Goal: Information Seeking & Learning: Learn about a topic

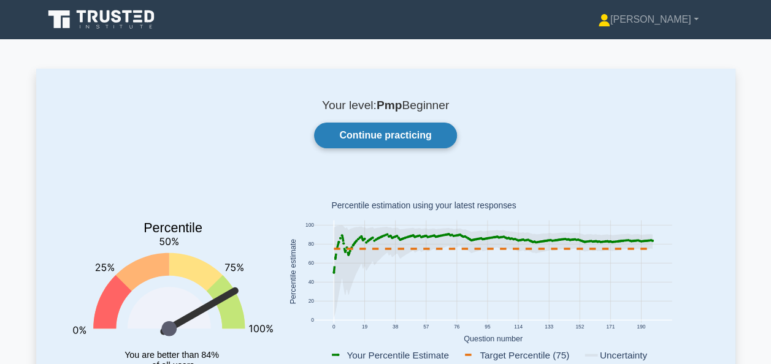
click at [409, 143] on link "Continue practicing" at bounding box center [385, 136] width 142 height 26
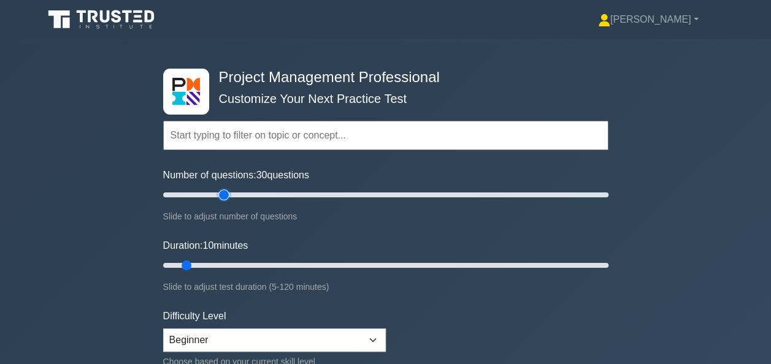
click at [227, 193] on input "Number of questions: 30 questions" at bounding box center [385, 195] width 445 height 15
click at [258, 190] on input "Number of questions: 45 questions" at bounding box center [385, 195] width 445 height 15
type input "50"
click at [268, 191] on input "Number of questions: 50 questions" at bounding box center [385, 195] width 445 height 15
click at [226, 259] on input "Duration: 20 minutes" at bounding box center [385, 265] width 445 height 15
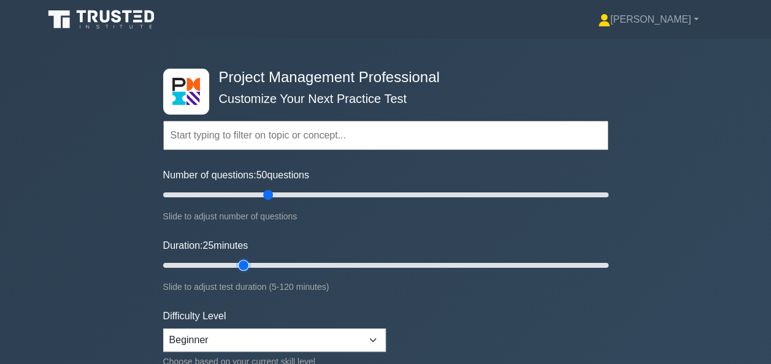
click at [253, 261] on input "Duration: 25 minutes" at bounding box center [385, 265] width 445 height 15
click at [272, 261] on input "Duration: 35 minutes" at bounding box center [385, 265] width 445 height 15
click at [315, 264] on input "Duration: 45 minutes" at bounding box center [385, 265] width 445 height 15
click at [343, 264] on input "Duration: 50 minutes" at bounding box center [385, 265] width 445 height 15
type input "55"
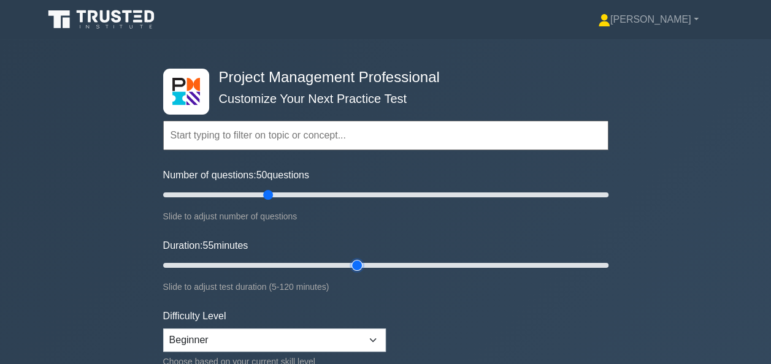
click at [364, 264] on input "Duration: 55 minutes" at bounding box center [385, 265] width 445 height 15
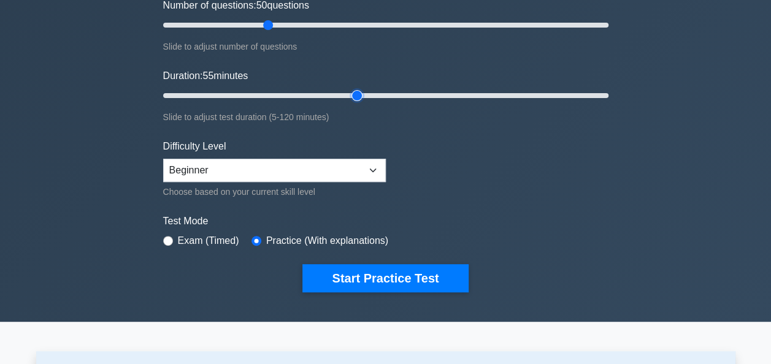
scroll to position [170, 0]
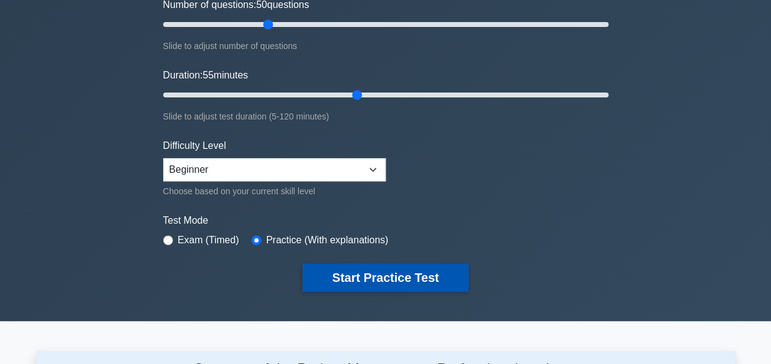
click at [369, 275] on button "Start Practice Test" at bounding box center [385, 278] width 166 height 28
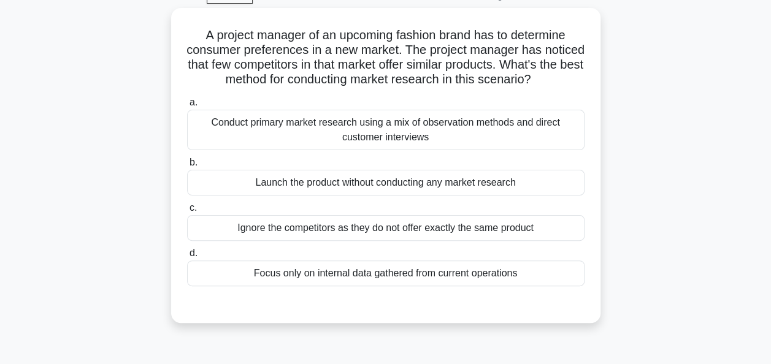
scroll to position [67, 0]
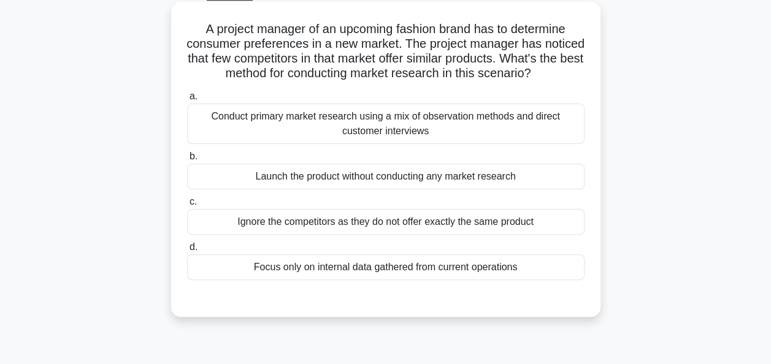
click at [394, 141] on div "Conduct primary market research using a mix of observation methods and direct c…" at bounding box center [385, 124] width 397 height 40
click at [187, 101] on input "a. Conduct primary market research using a mix of observation methods and direc…" at bounding box center [187, 97] width 0 height 8
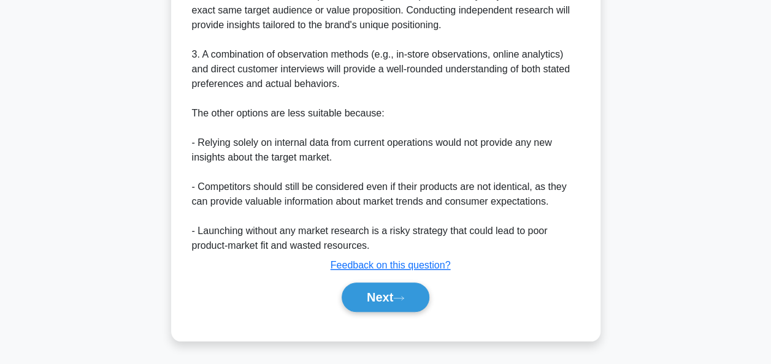
scroll to position [508, 0]
click at [389, 302] on button "Next" at bounding box center [386, 297] width 88 height 29
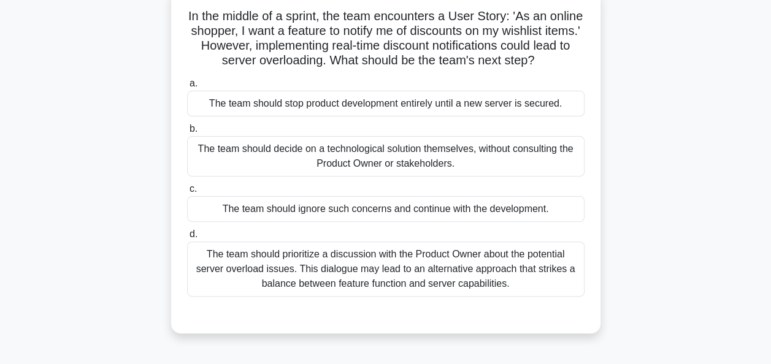
scroll to position [80, 0]
click at [353, 291] on div "The team should prioritize a discussion with the Product Owner about the potent…" at bounding box center [385, 269] width 397 height 55
click at [187, 239] on input "d. The team should prioritize a discussion with the Product Owner about the pot…" at bounding box center [187, 235] width 0 height 8
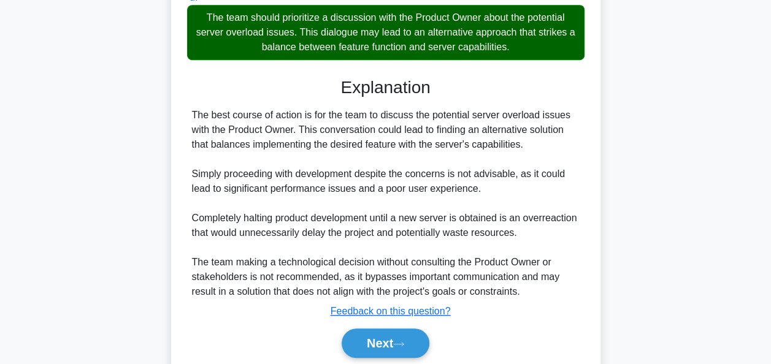
scroll to position [375, 0]
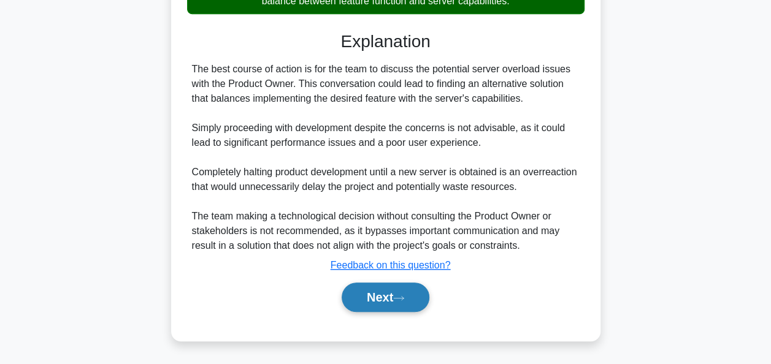
click at [379, 302] on button "Next" at bounding box center [386, 297] width 88 height 29
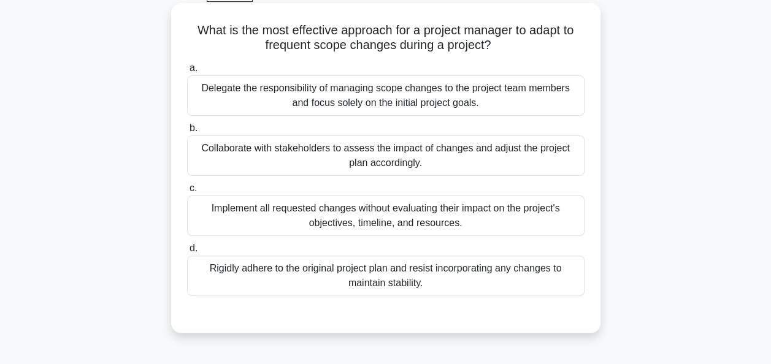
scroll to position [78, 0]
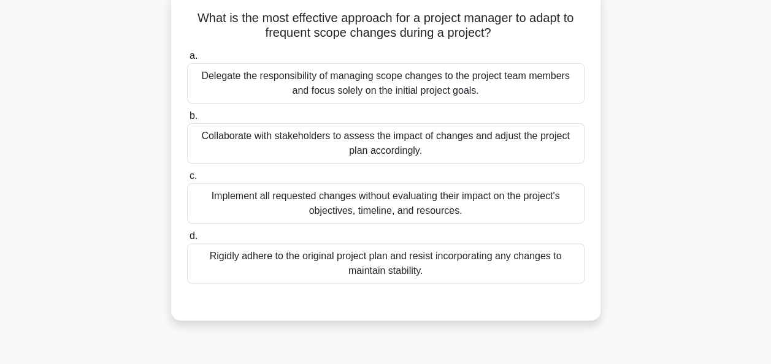
click at [369, 146] on div "Collaborate with stakeholders to assess the impact of changes and adjust the pr…" at bounding box center [385, 143] width 397 height 40
click at [187, 120] on input "b. Collaborate with stakeholders to assess the impact of changes and adjust the…" at bounding box center [187, 116] width 0 height 8
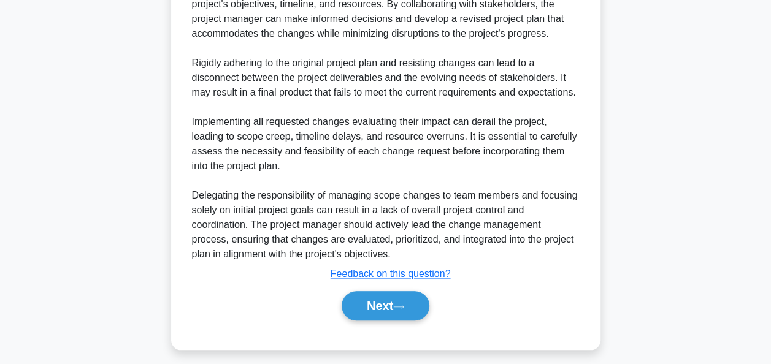
scroll to position [508, 0]
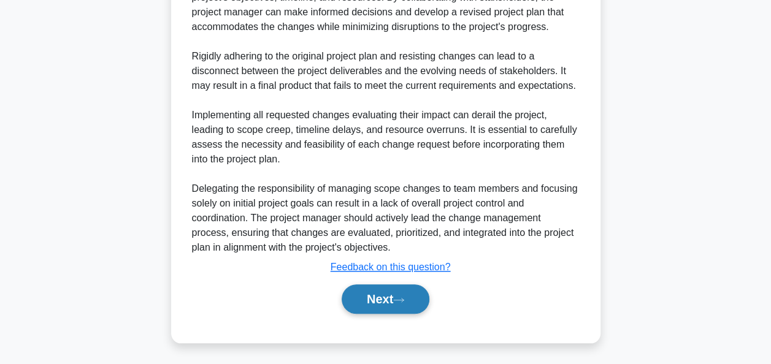
click at [389, 292] on button "Next" at bounding box center [386, 299] width 88 height 29
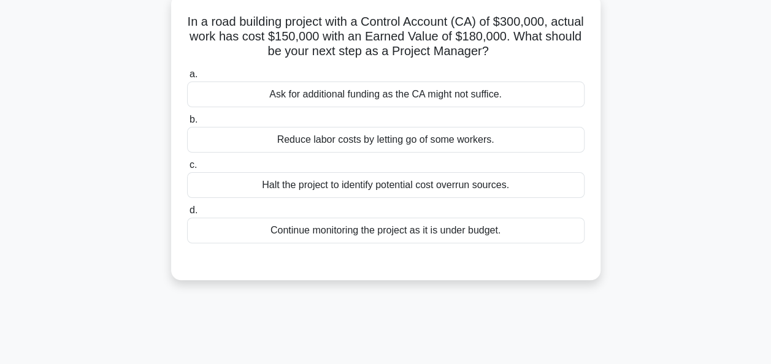
scroll to position [86, 0]
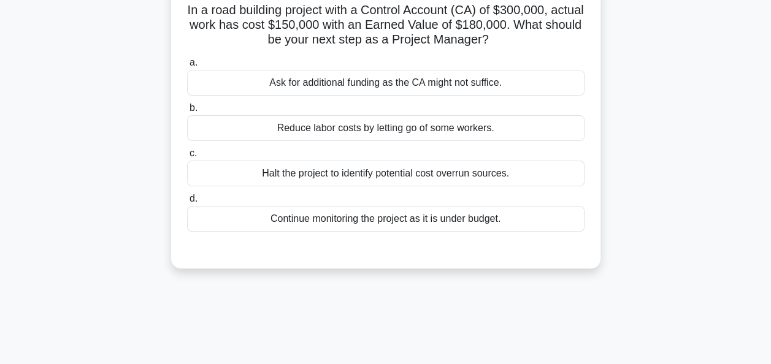
click at [390, 170] on div "Halt the project to identify potential cost overrun sources." at bounding box center [385, 174] width 397 height 26
click at [187, 158] on input "c. Halt the project to identify potential cost overrun sources." at bounding box center [187, 154] width 0 height 8
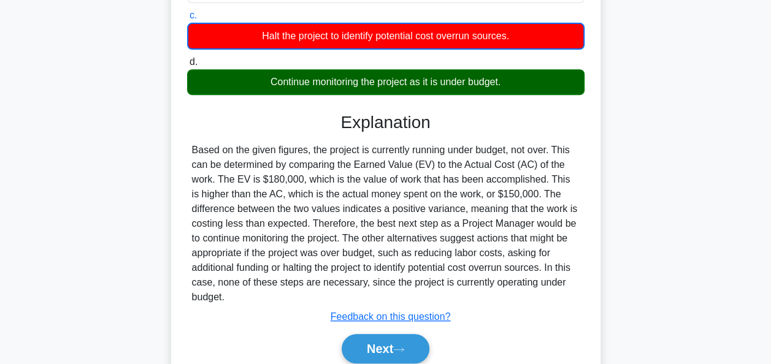
scroll to position [298, 0]
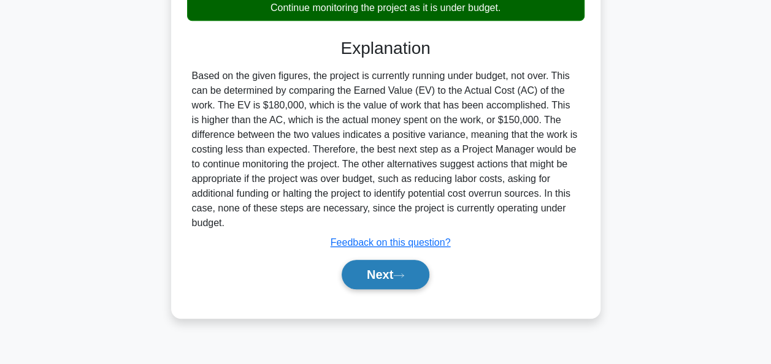
click at [385, 281] on button "Next" at bounding box center [386, 274] width 88 height 29
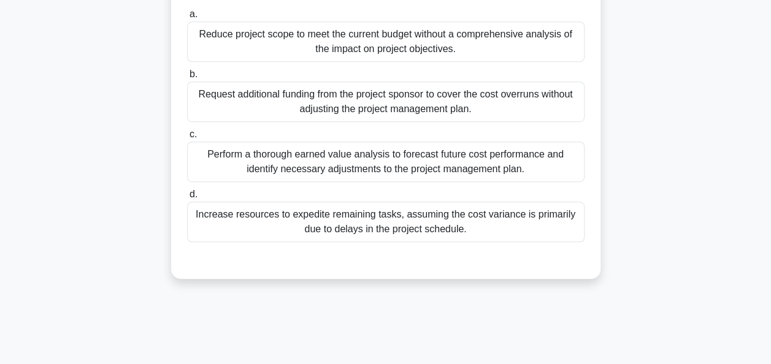
scroll to position [297, 0]
click at [385, 181] on div "Perform a thorough earned value analysis to forecast future cost performance an…" at bounding box center [385, 160] width 397 height 40
click at [187, 137] on input "c. Perform a thorough earned value analysis to forecast future cost performance…" at bounding box center [187, 133] width 0 height 8
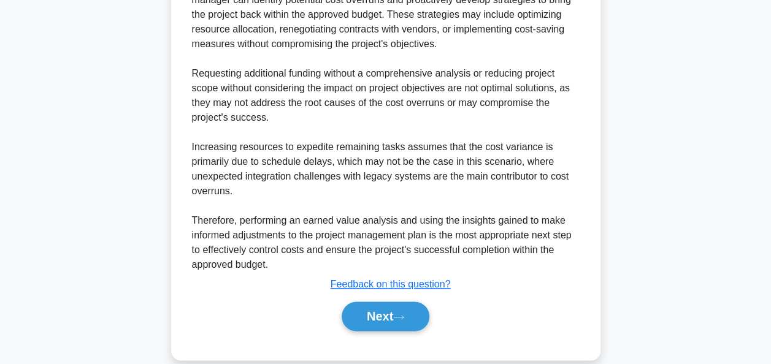
scroll to position [787, 0]
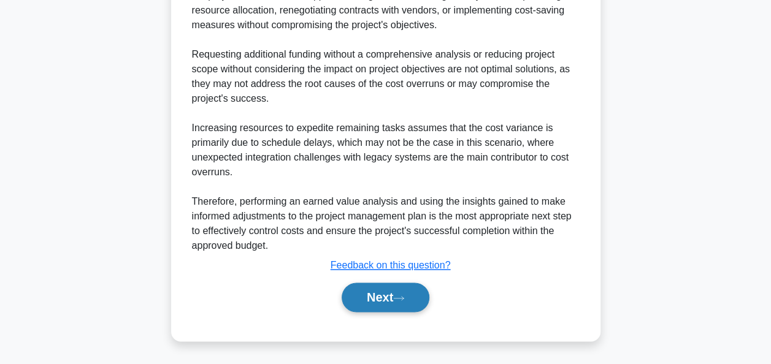
click at [375, 299] on button "Next" at bounding box center [386, 297] width 88 height 29
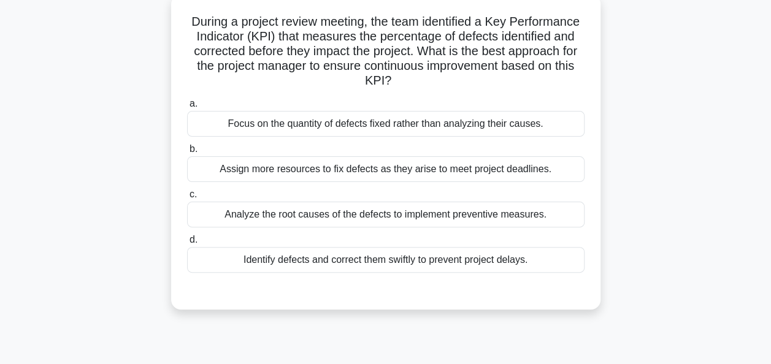
scroll to position [79, 0]
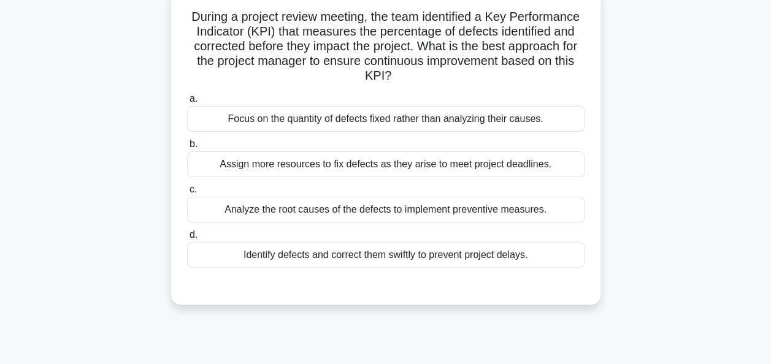
click at [372, 211] on div "Analyze the root causes of the defects to implement preventive measures." at bounding box center [385, 210] width 397 height 26
click at [187, 194] on input "c. Analyze the root causes of the defects to implement preventive measures." at bounding box center [187, 190] width 0 height 8
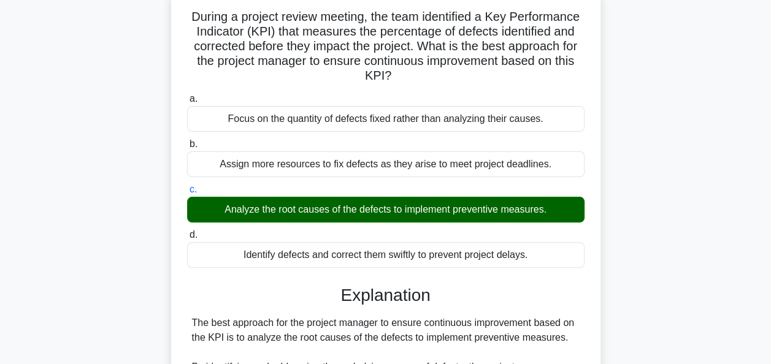
scroll to position [316, 0]
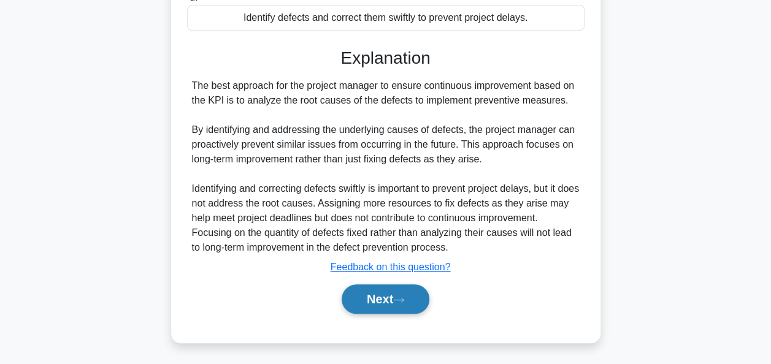
click at [389, 306] on button "Next" at bounding box center [386, 299] width 88 height 29
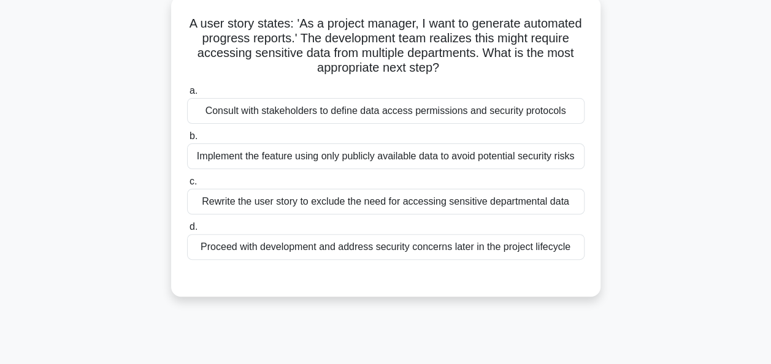
scroll to position [73, 0]
click at [408, 109] on div "Consult with stakeholders to define data access permissions and security protoc…" at bounding box center [385, 111] width 397 height 26
click at [187, 94] on input "a. Consult with stakeholders to define data access permissions and security pro…" at bounding box center [187, 90] width 0 height 8
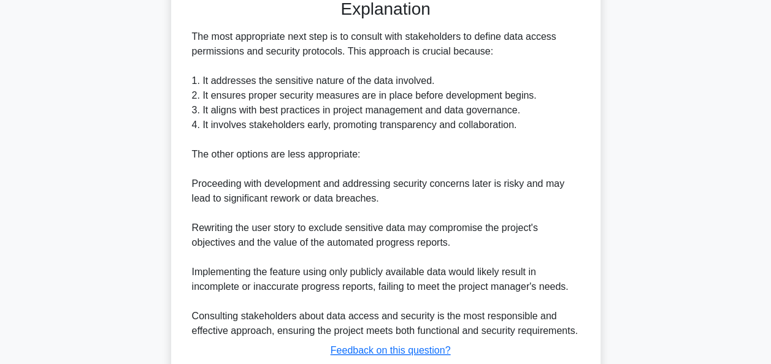
scroll to position [434, 0]
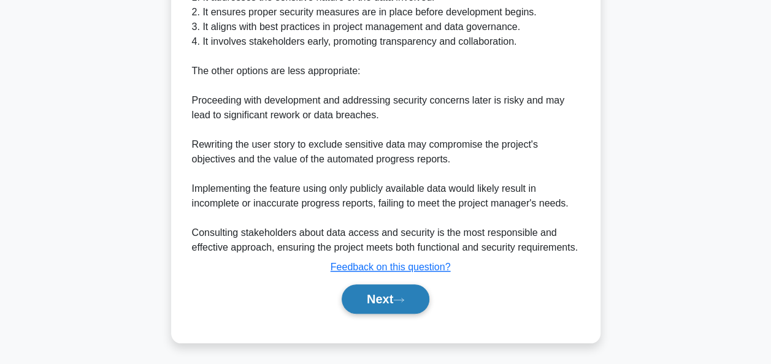
click at [384, 299] on button "Next" at bounding box center [386, 299] width 88 height 29
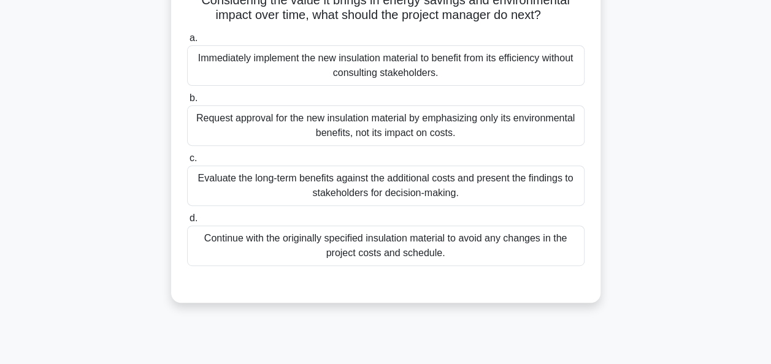
scroll to position [185, 0]
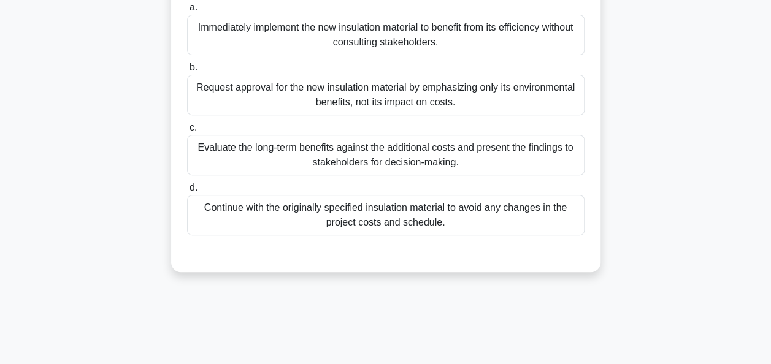
click at [379, 175] on div "Evaluate the long-term benefits against the additional costs and present the fi…" at bounding box center [385, 155] width 397 height 40
click at [187, 132] on input "c. Evaluate the long-term benefits against the additional costs and present the…" at bounding box center [187, 128] width 0 height 8
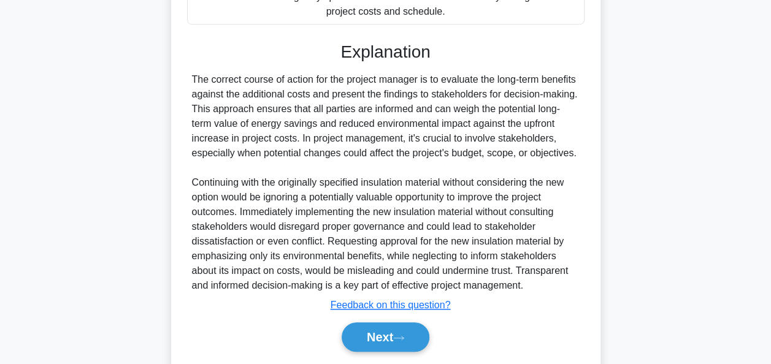
scroll to position [449, 0]
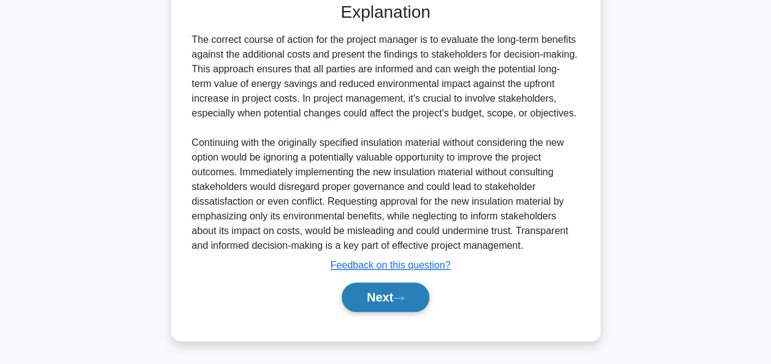
click at [368, 299] on button "Next" at bounding box center [386, 297] width 88 height 29
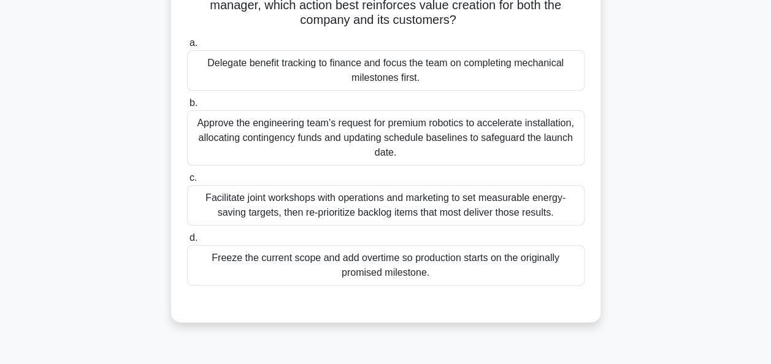
scroll to position [151, 0]
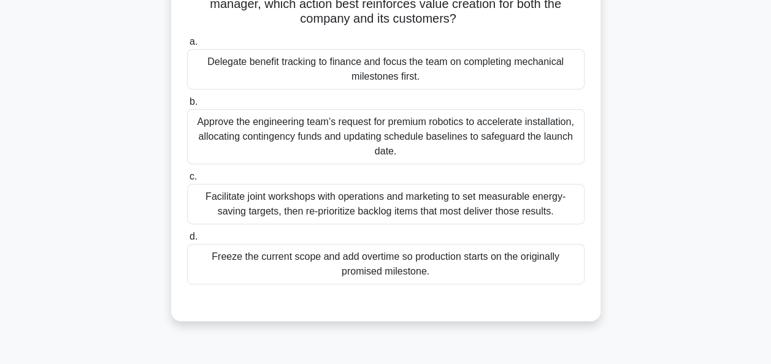
click at [361, 213] on div "Facilitate joint workshops with operations and marketing to set measurable ener…" at bounding box center [385, 204] width 397 height 40
click at [187, 181] on input "c. Facilitate joint workshops with operations and marketing to set measurable e…" at bounding box center [187, 177] width 0 height 8
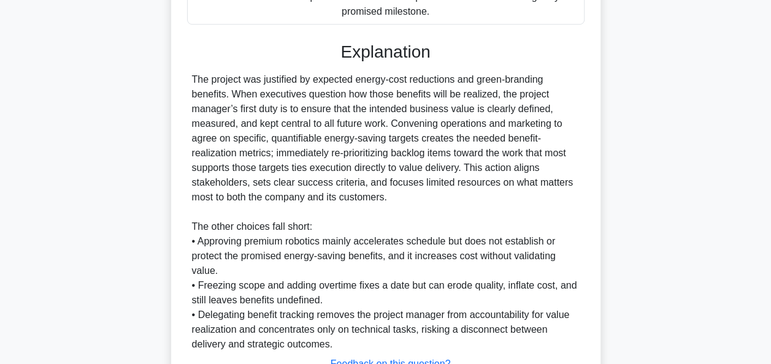
scroll to position [508, 0]
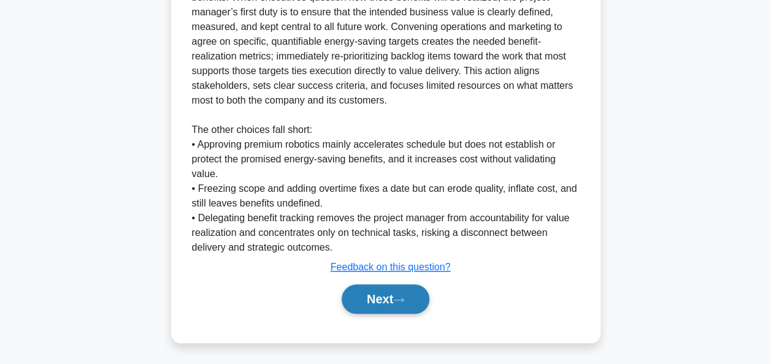
click at [382, 297] on button "Next" at bounding box center [386, 299] width 88 height 29
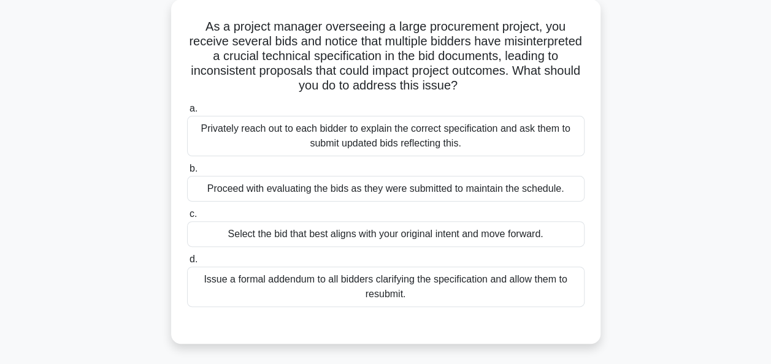
scroll to position [71, 0]
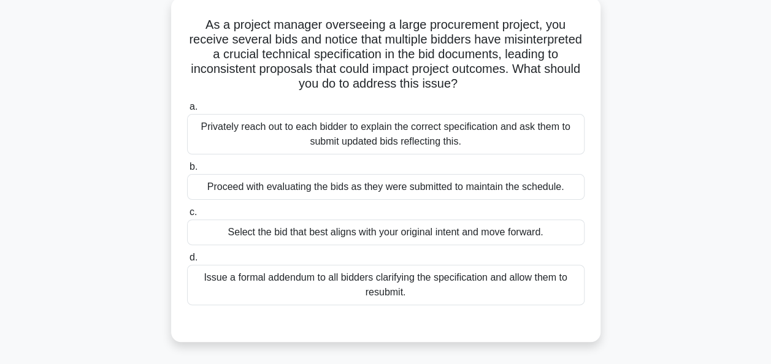
click at [359, 286] on div "Issue a formal addendum to all bidders clarifying the specification and allow t…" at bounding box center [385, 285] width 397 height 40
click at [187, 262] on input "d. Issue a formal addendum to all bidders clarifying the specification and allo…" at bounding box center [187, 258] width 0 height 8
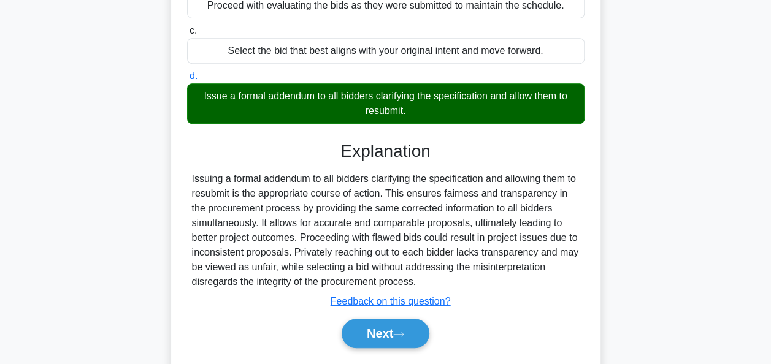
scroll to position [298, 0]
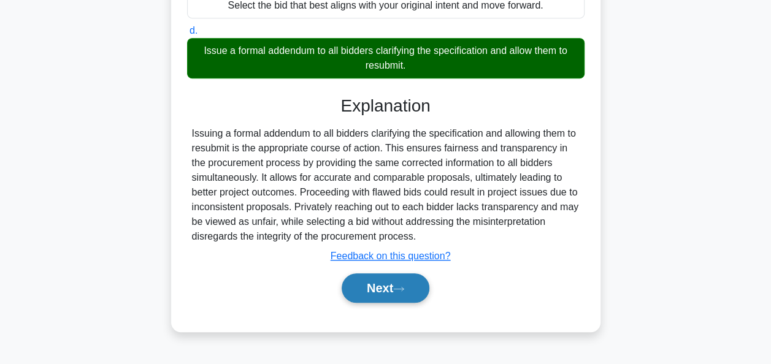
click at [386, 289] on button "Next" at bounding box center [386, 288] width 88 height 29
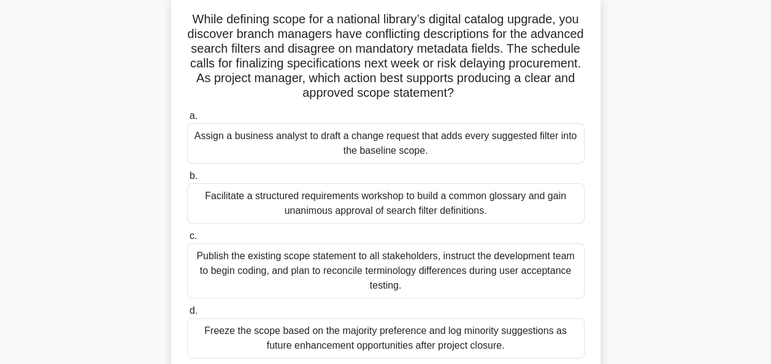
scroll to position [75, 0]
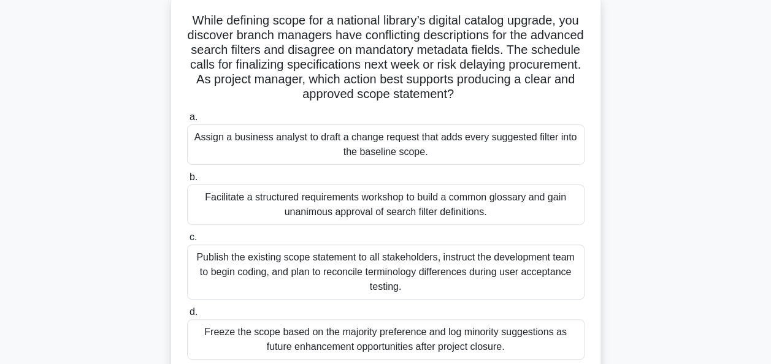
click at [396, 202] on div "Facilitate a structured requirements workshop to build a common glossary and ga…" at bounding box center [385, 205] width 397 height 40
click at [187, 182] on input "b. Facilitate a structured requirements workshop to build a common glossary and…" at bounding box center [187, 178] width 0 height 8
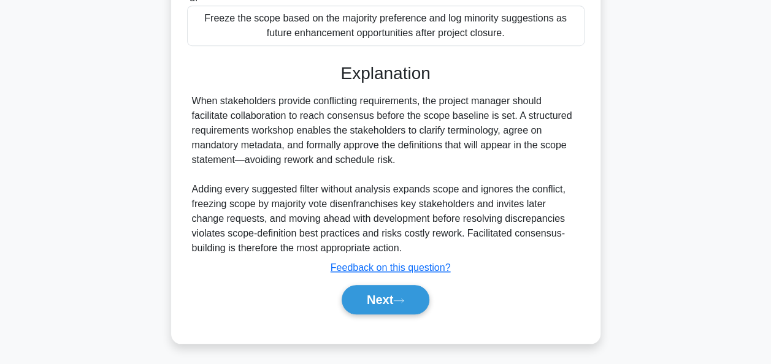
scroll to position [390, 0]
click at [393, 292] on button "Next" at bounding box center [386, 299] width 88 height 29
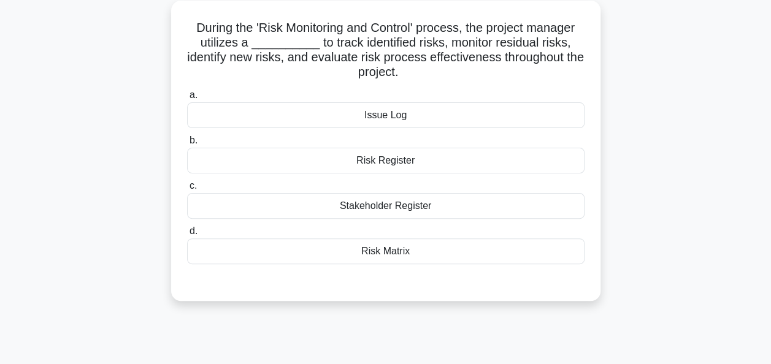
scroll to position [75, 0]
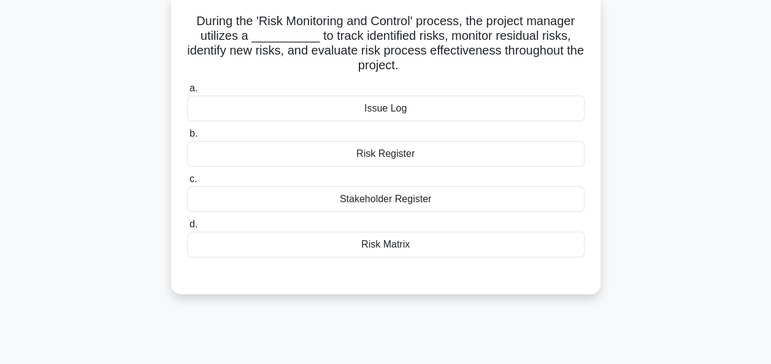
click at [389, 248] on div "Risk Matrix" at bounding box center [385, 245] width 397 height 26
click at [187, 229] on input "d. Risk Matrix" at bounding box center [187, 225] width 0 height 8
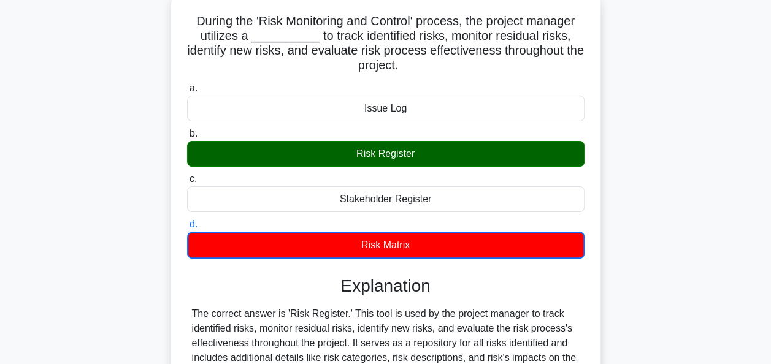
scroll to position [333, 0]
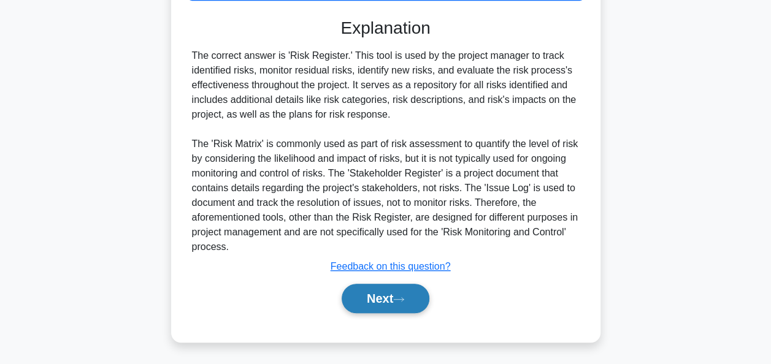
click at [383, 297] on button "Next" at bounding box center [386, 298] width 88 height 29
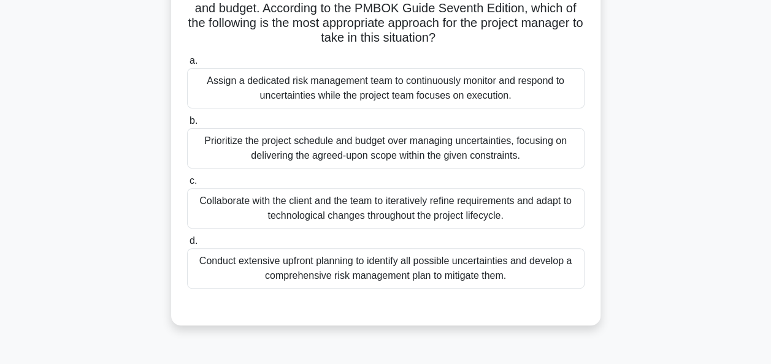
scroll to position [157, 0]
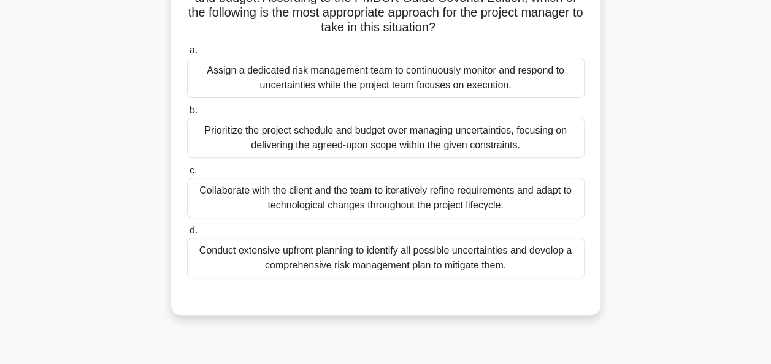
click at [399, 202] on div "Collaborate with the client and the team to iteratively refine requirements and…" at bounding box center [385, 198] width 397 height 40
click at [187, 175] on input "c. Collaborate with the client and the team to iteratively refine requirements …" at bounding box center [187, 171] width 0 height 8
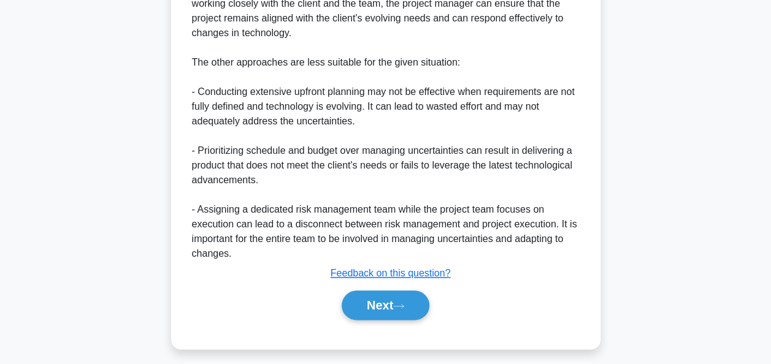
scroll to position [581, 0]
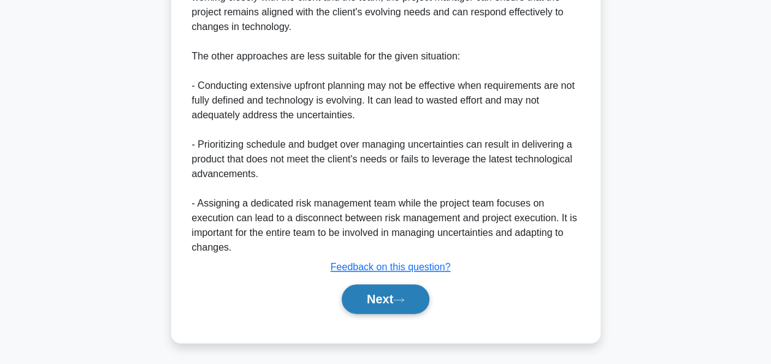
click at [381, 297] on button "Next" at bounding box center [386, 299] width 88 height 29
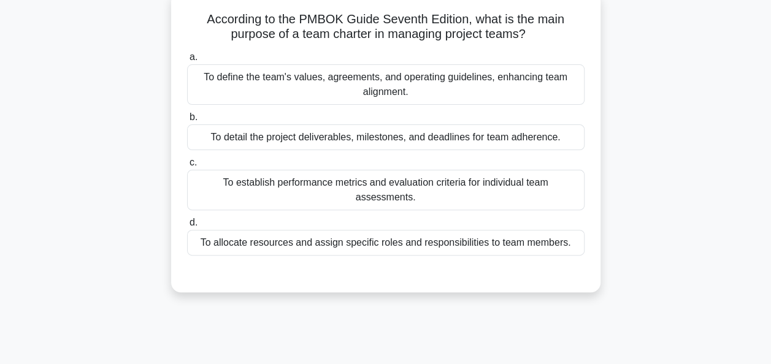
scroll to position [80, 0]
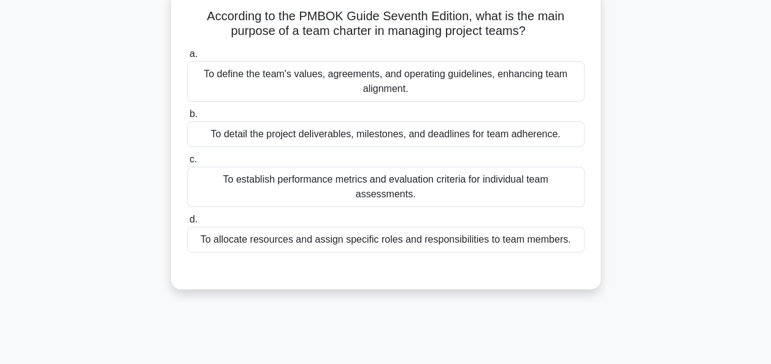
click at [388, 79] on div "To define the team's values, agreements, and operating guidelines, enhancing te…" at bounding box center [385, 81] width 397 height 40
click at [187, 58] on input "a. To define the team's values, agreements, and operating guidelines, enhancing…" at bounding box center [187, 54] width 0 height 8
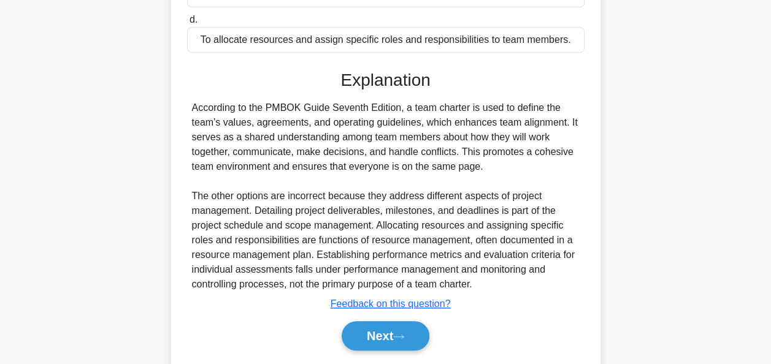
scroll to position [302, 0]
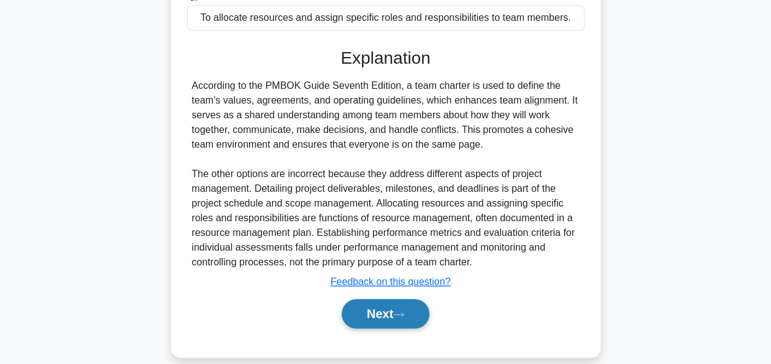
click at [366, 307] on button "Next" at bounding box center [386, 313] width 88 height 29
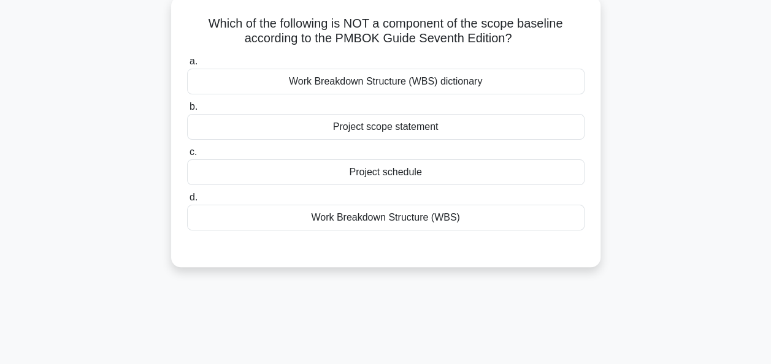
scroll to position [77, 0]
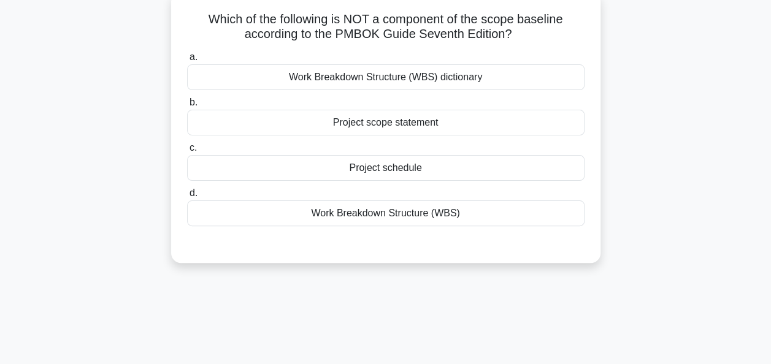
click at [404, 126] on div "Project scope statement" at bounding box center [385, 123] width 397 height 26
click at [187, 107] on input "b. Project scope statement" at bounding box center [187, 103] width 0 height 8
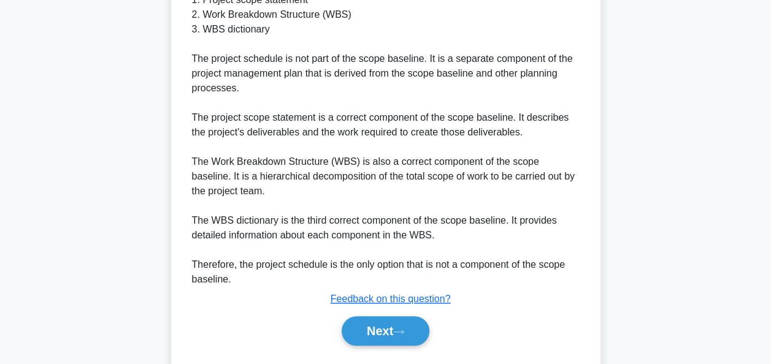
scroll to position [465, 0]
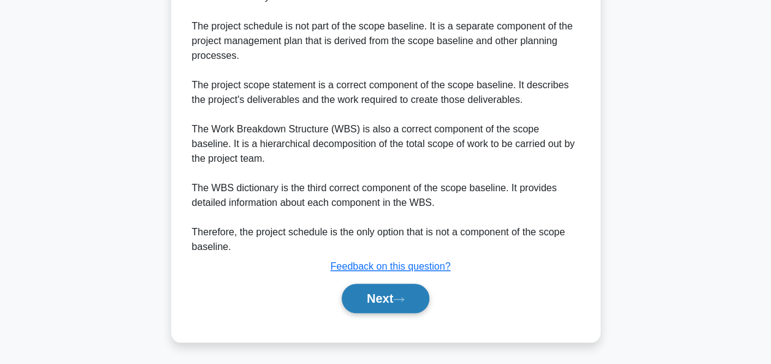
click at [385, 301] on button "Next" at bounding box center [386, 298] width 88 height 29
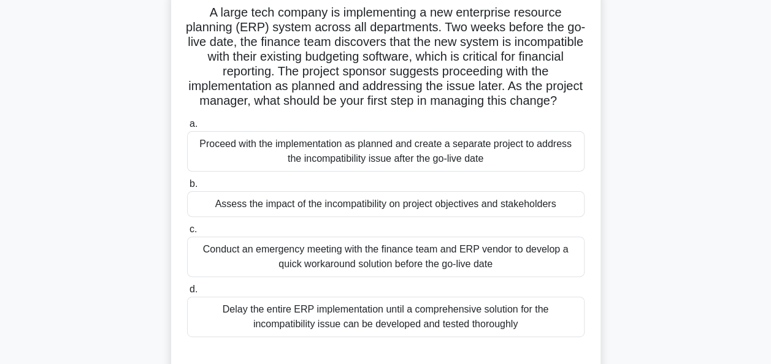
scroll to position [85, 0]
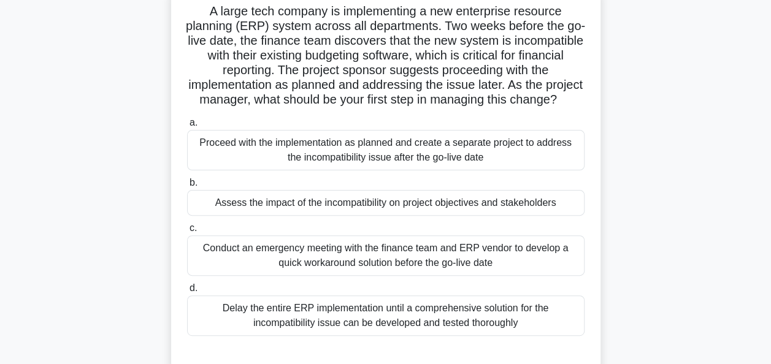
click at [366, 275] on div "Conduct an emergency meeting with the finance team and ERP vendor to develop a …" at bounding box center [385, 256] width 397 height 40
click at [187, 232] on input "c. Conduct an emergency meeting with the finance team and ERP vendor to develop…" at bounding box center [187, 228] width 0 height 8
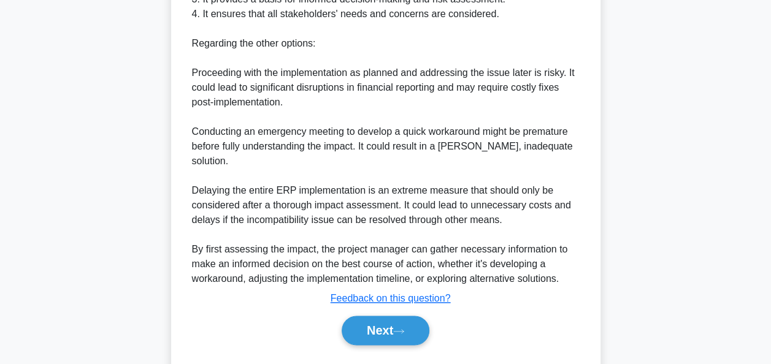
scroll to position [642, 0]
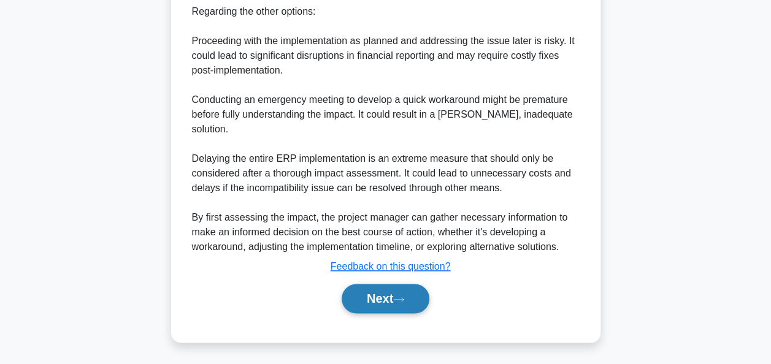
click at [383, 292] on button "Next" at bounding box center [386, 298] width 88 height 29
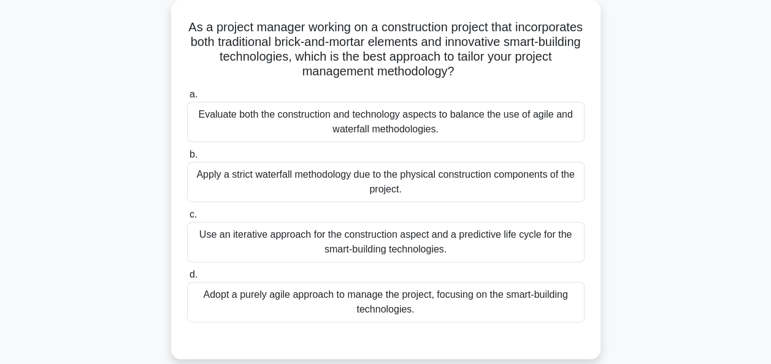
scroll to position [75, 0]
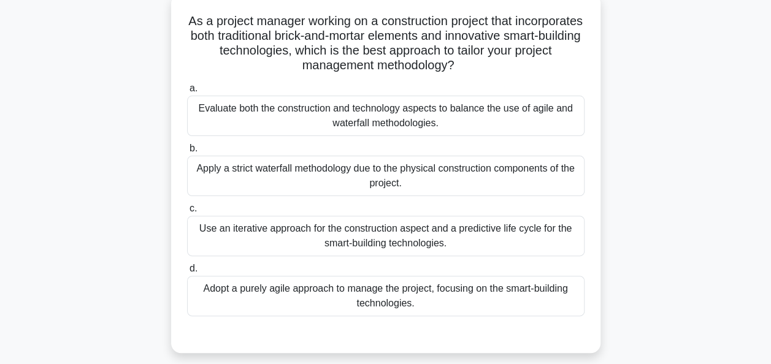
click at [393, 121] on div "Evaluate both the construction and technology aspects to balance the use of agi…" at bounding box center [385, 116] width 397 height 40
click at [187, 93] on input "a. Evaluate both the construction and technology aspects to balance the use of …" at bounding box center [187, 89] width 0 height 8
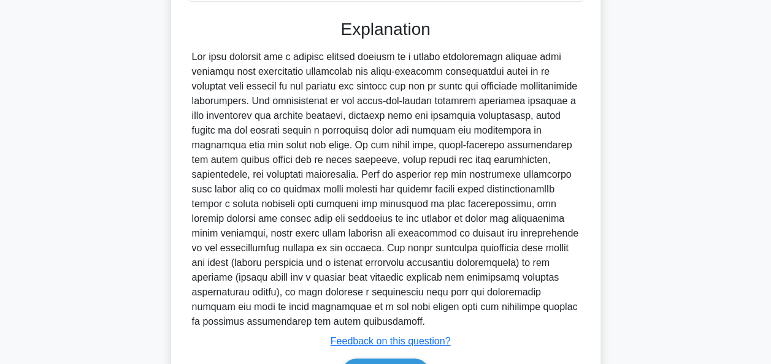
scroll to position [464, 0]
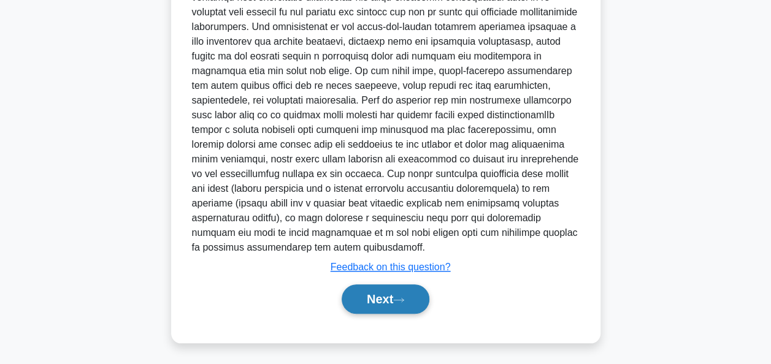
click at [375, 299] on button "Next" at bounding box center [386, 299] width 88 height 29
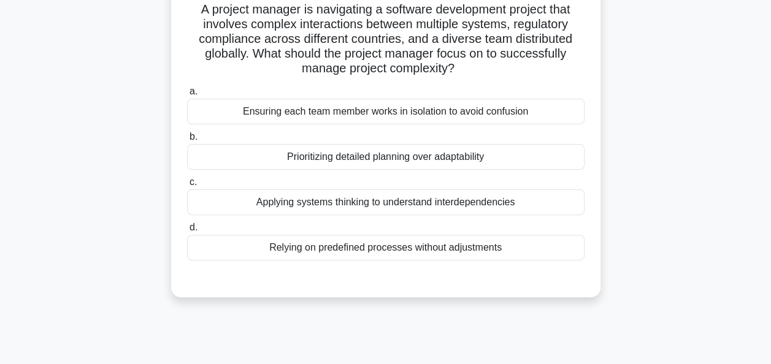
scroll to position [92, 0]
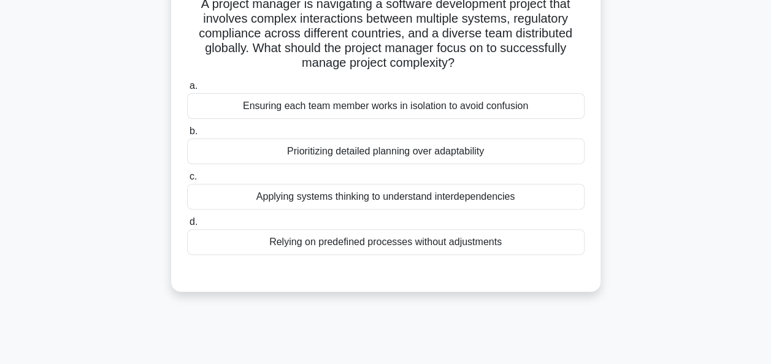
click at [396, 199] on div "Applying systems thinking to understand interdependencies" at bounding box center [385, 197] width 397 height 26
click at [187, 181] on input "c. Applying systems thinking to understand interdependencies" at bounding box center [187, 177] width 0 height 8
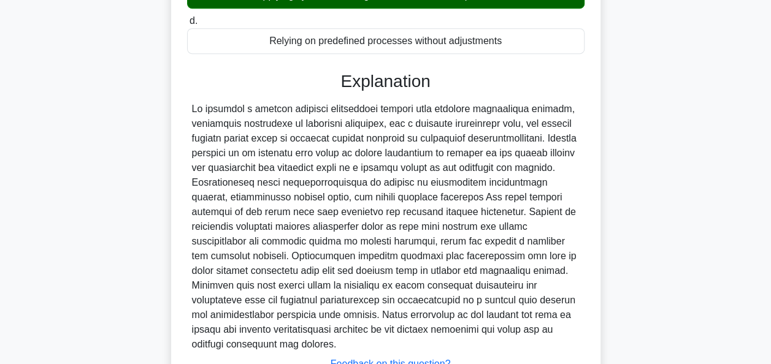
scroll to position [390, 0]
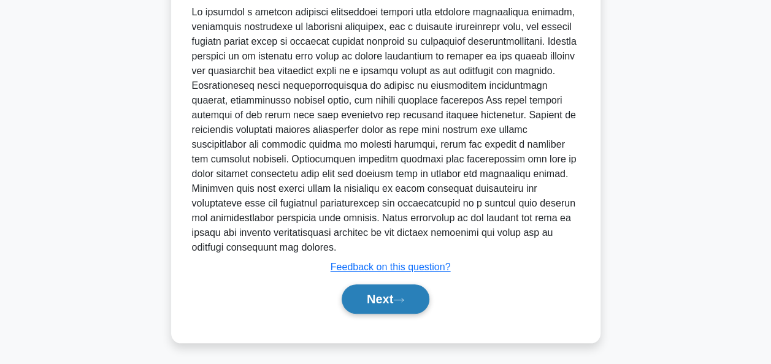
click at [377, 300] on button "Next" at bounding box center [386, 299] width 88 height 29
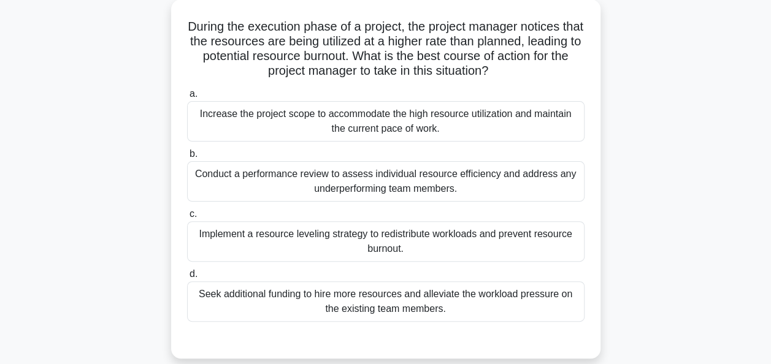
scroll to position [71, 0]
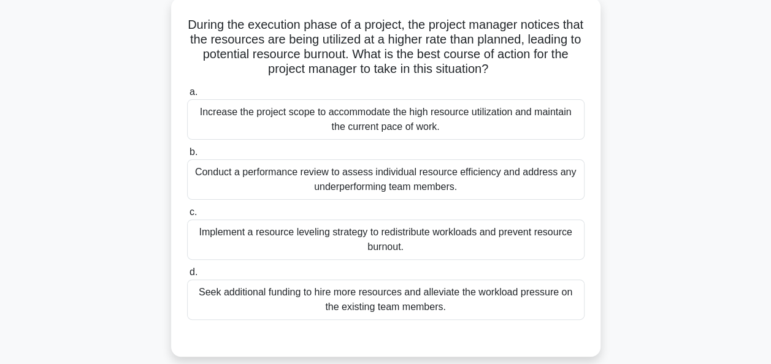
click at [379, 238] on div "Implement a resource leveling strategy to redistribute workloads and prevent re…" at bounding box center [385, 240] width 397 height 40
click at [187, 216] on input "c. Implement a resource leveling strategy to redistribute workloads and prevent…" at bounding box center [187, 213] width 0 height 8
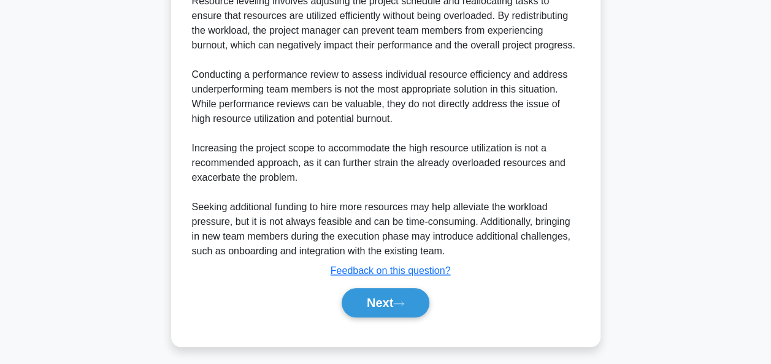
scroll to position [493, 0]
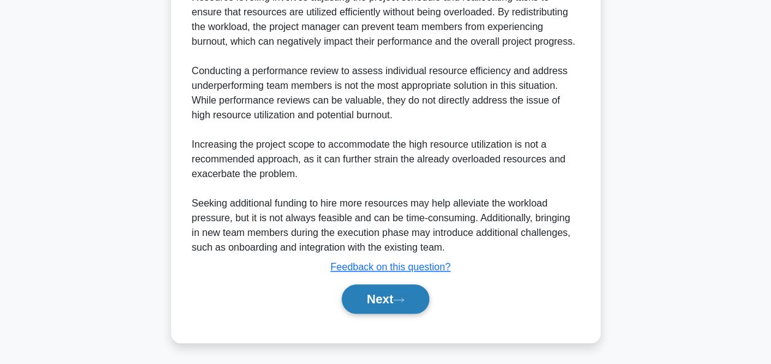
click at [374, 296] on button "Next" at bounding box center [386, 299] width 88 height 29
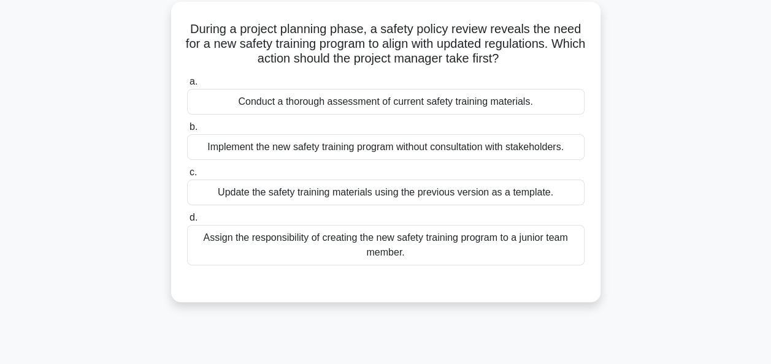
scroll to position [72, 0]
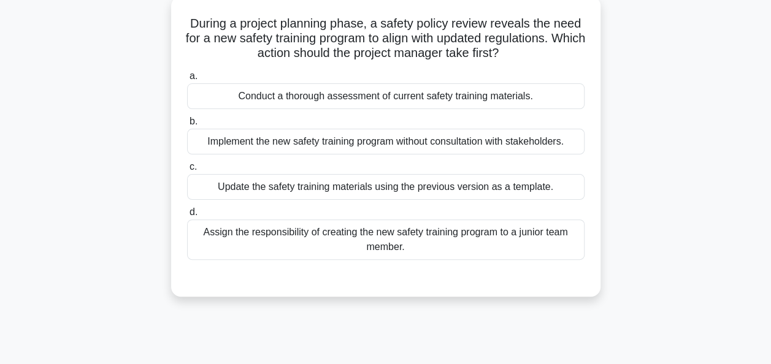
click at [384, 94] on div "Conduct a thorough assessment of current safety training materials." at bounding box center [385, 96] width 397 height 26
click at [187, 80] on input "a. Conduct a thorough assessment of current safety training materials." at bounding box center [187, 76] width 0 height 8
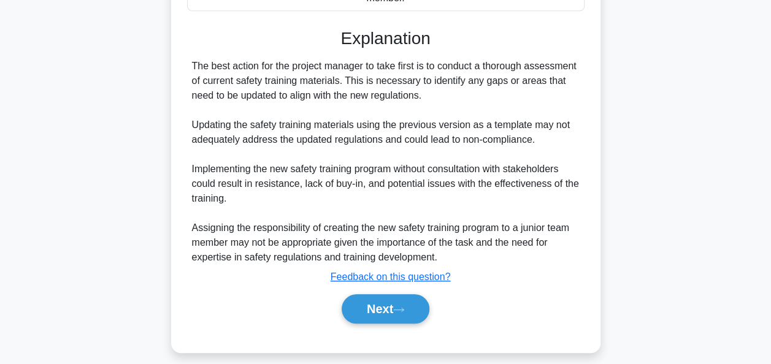
scroll to position [331, 0]
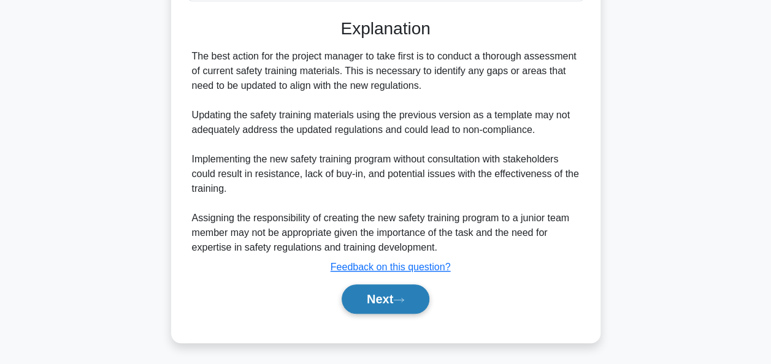
click at [359, 294] on button "Next" at bounding box center [386, 299] width 88 height 29
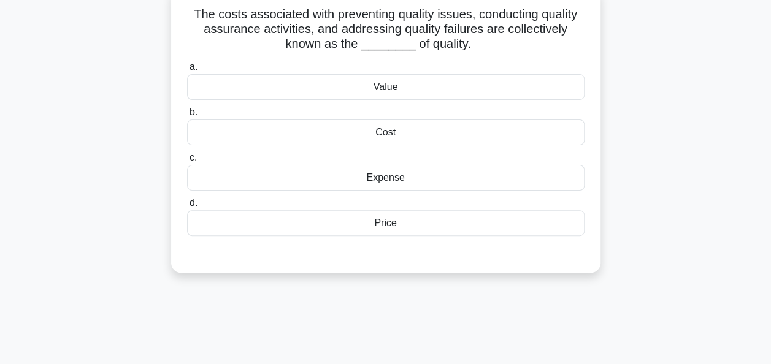
scroll to position [88, 0]
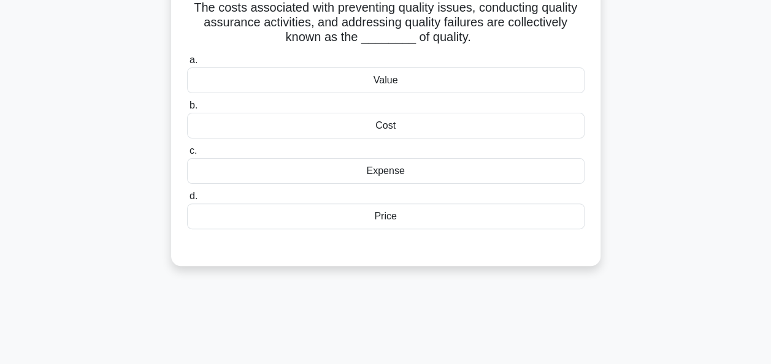
click at [390, 130] on div "Cost" at bounding box center [385, 126] width 397 height 26
click at [187, 110] on input "b. Cost" at bounding box center [187, 106] width 0 height 8
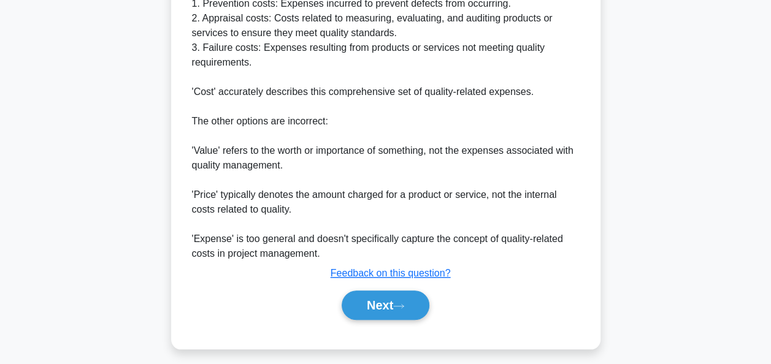
scroll to position [464, 0]
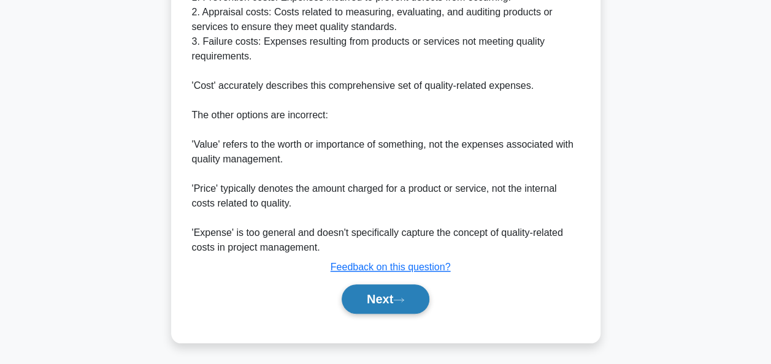
click at [383, 296] on button "Next" at bounding box center [386, 299] width 88 height 29
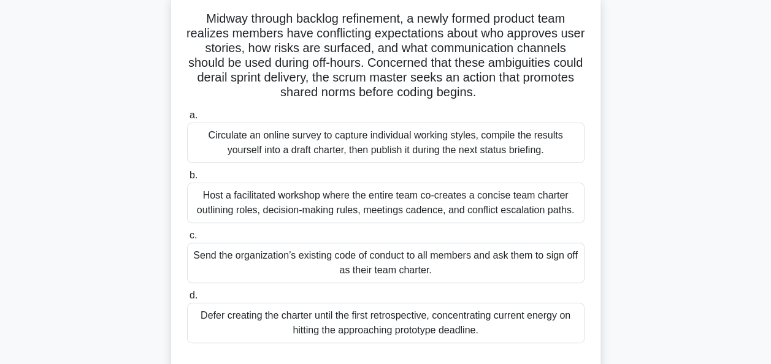
scroll to position [76, 0]
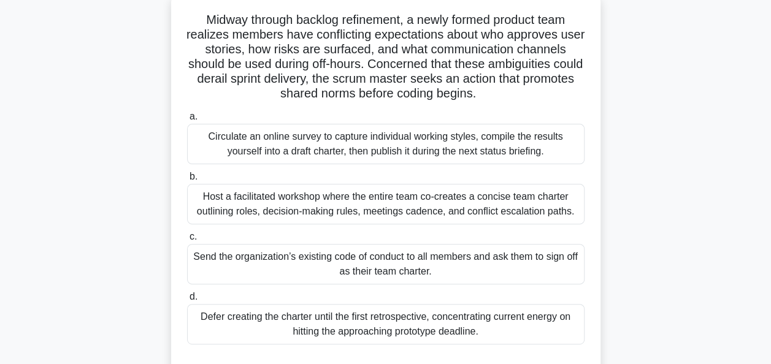
click at [343, 209] on div "Host a facilitated workshop where the entire team co-creates a concise team cha…" at bounding box center [385, 204] width 397 height 40
click at [187, 181] on input "b. Host a facilitated workshop where the entire team co-creates a concise team …" at bounding box center [187, 177] width 0 height 8
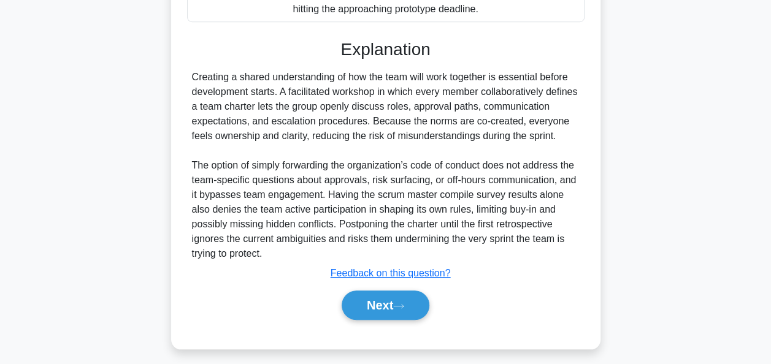
scroll to position [405, 0]
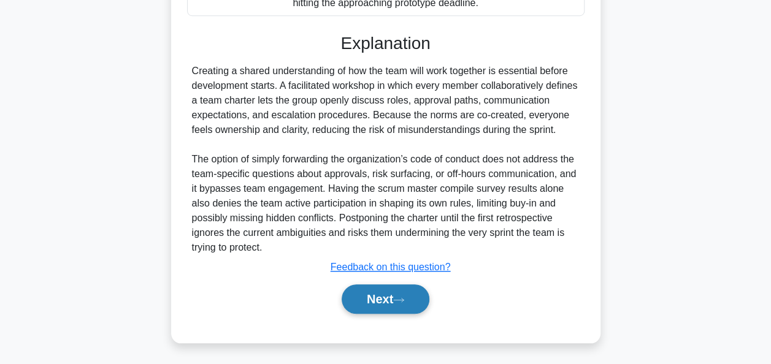
click at [368, 291] on button "Next" at bounding box center [386, 299] width 88 height 29
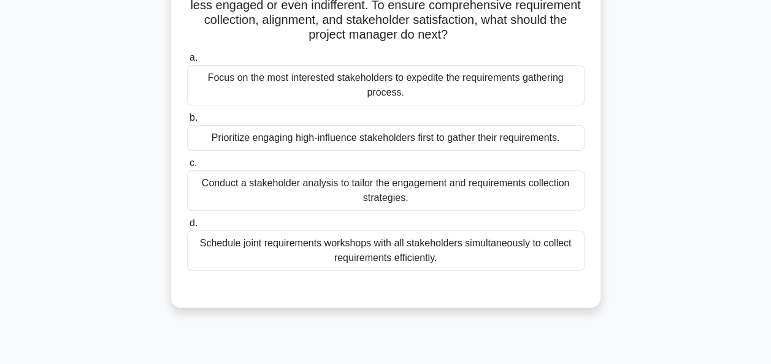
scroll to position [136, 0]
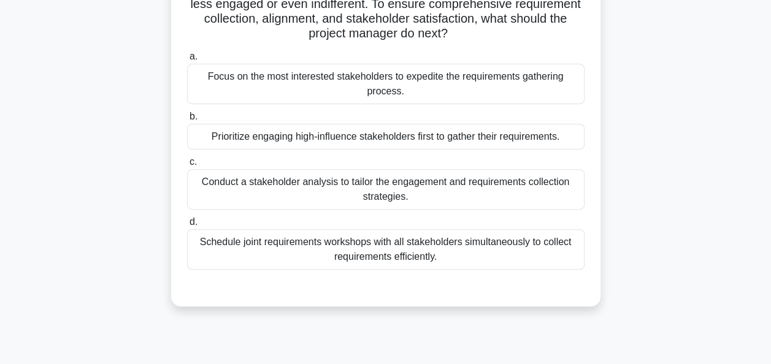
click at [402, 248] on div "Schedule joint requirements workshops with all stakeholders simultaneously to c…" at bounding box center [385, 249] width 397 height 40
click at [187, 226] on input "d. Schedule joint requirements workshops with all stakeholders simultaneously t…" at bounding box center [187, 222] width 0 height 8
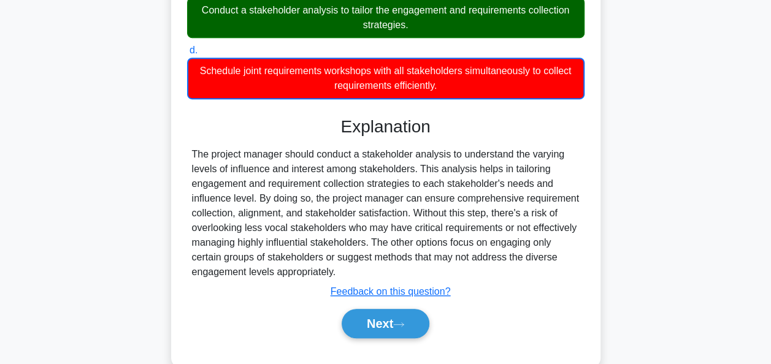
scroll to position [333, 0]
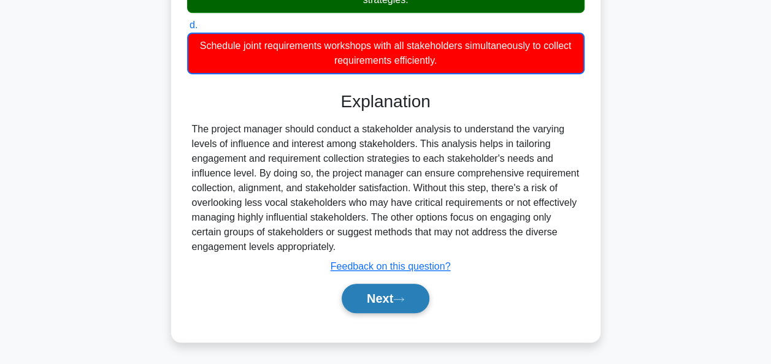
click at [394, 298] on button "Next" at bounding box center [386, 298] width 88 height 29
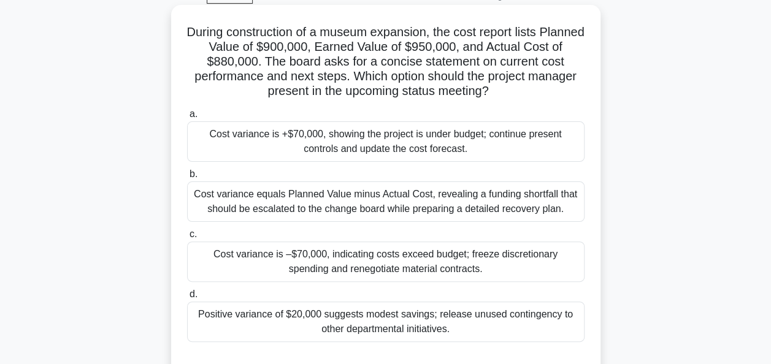
scroll to position [63, 0]
click at [326, 148] on div "Cost variance is +$70,000, showing the project is under budget; continue presen…" at bounding box center [385, 143] width 397 height 40
click at [187, 120] on input "a. Cost variance is +$70,000, showing the project is under budget; continue pre…" at bounding box center [187, 116] width 0 height 8
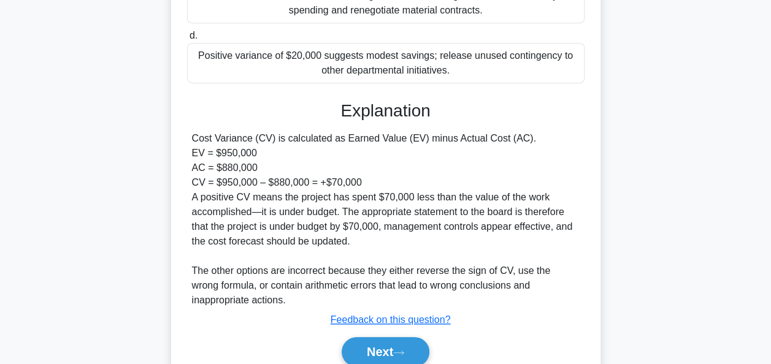
scroll to position [375, 0]
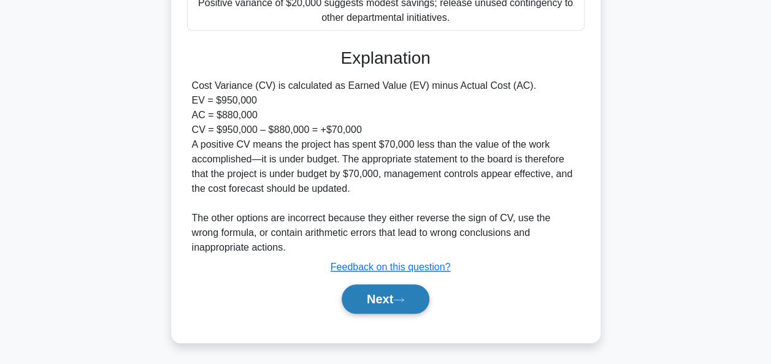
click at [359, 301] on button "Next" at bounding box center [386, 299] width 88 height 29
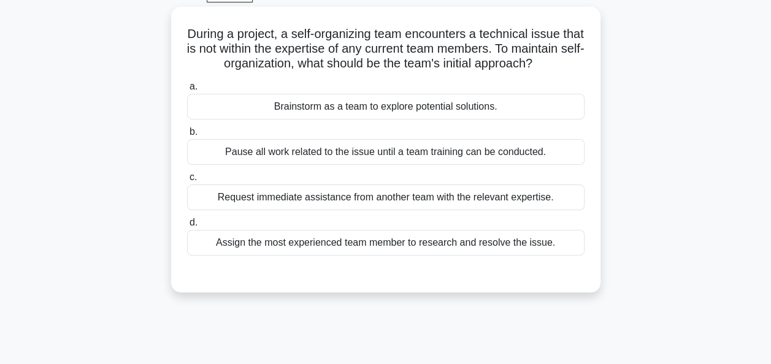
scroll to position [65, 0]
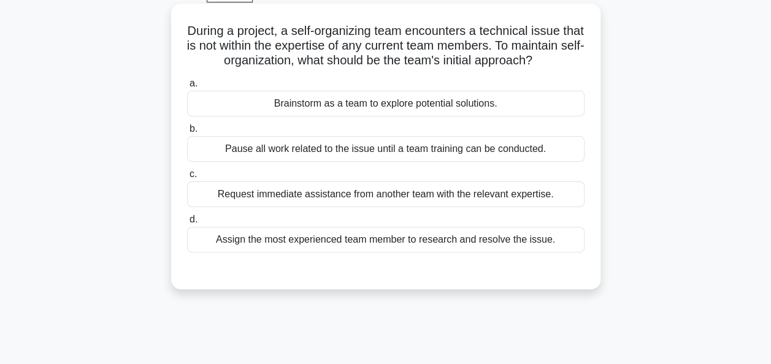
click at [367, 117] on div "Brainstorm as a team to explore potential solutions." at bounding box center [385, 104] width 397 height 26
click at [187, 88] on input "a. Brainstorm as a team to explore potential solutions." at bounding box center [187, 84] width 0 height 8
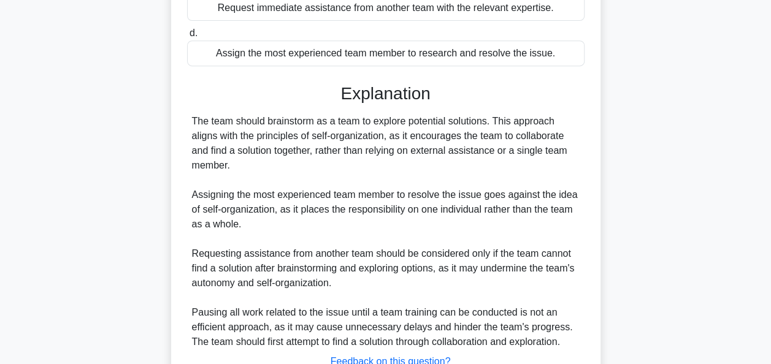
scroll to position [361, 0]
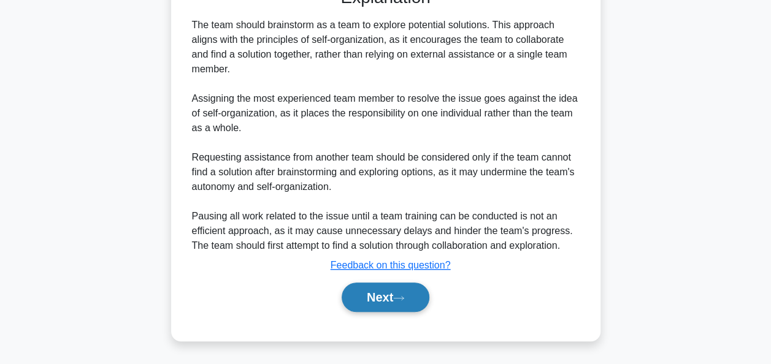
click at [385, 294] on button "Next" at bounding box center [386, 297] width 88 height 29
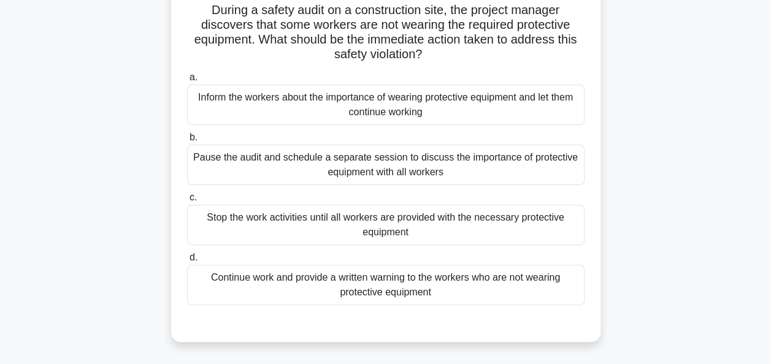
scroll to position [87, 0]
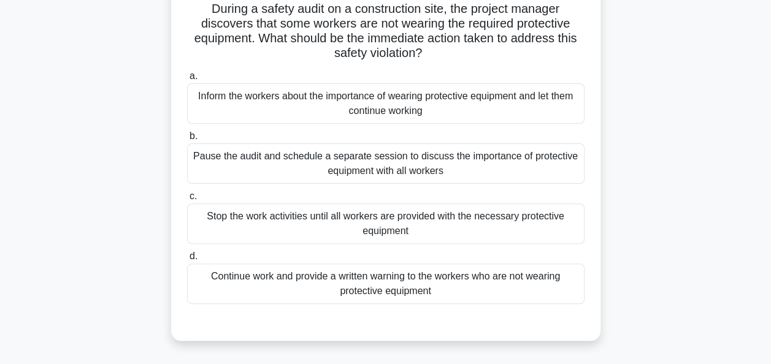
click at [373, 226] on div "Stop the work activities until all workers are provided with the necessary prot…" at bounding box center [385, 224] width 397 height 40
click at [187, 201] on input "c. Stop the work activities until all workers are provided with the necessary p…" at bounding box center [187, 197] width 0 height 8
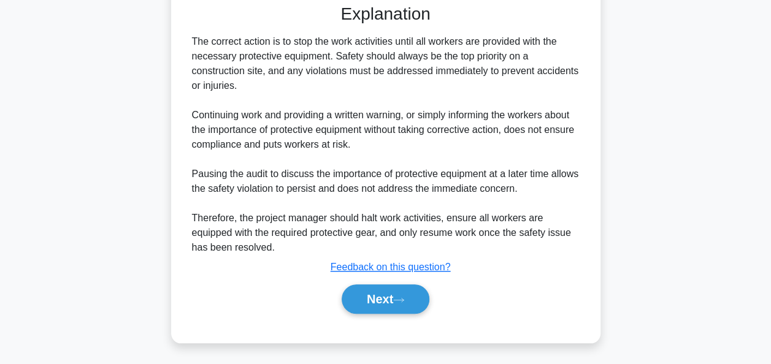
scroll to position [405, 0]
click at [387, 293] on button "Next" at bounding box center [386, 299] width 88 height 29
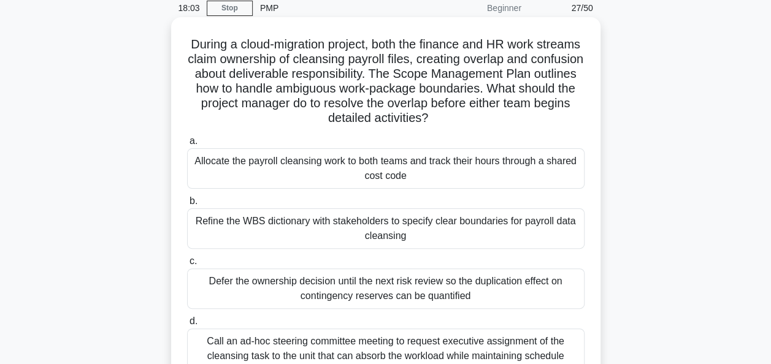
scroll to position [0, 0]
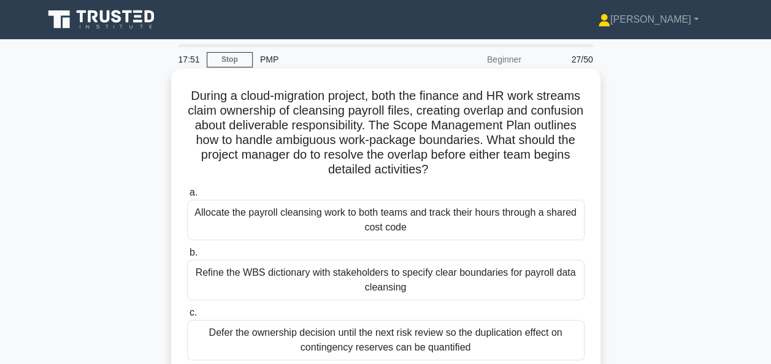
click at [430, 228] on div "Allocate the payroll cleansing work to both teams and track their hours through…" at bounding box center [385, 220] width 397 height 40
click at [187, 197] on input "a. Allocate the payroll cleansing work to both teams and track their hours thro…" at bounding box center [187, 193] width 0 height 8
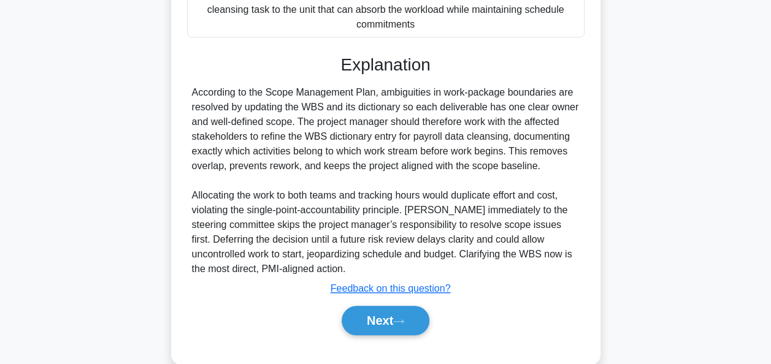
scroll to position [421, 0]
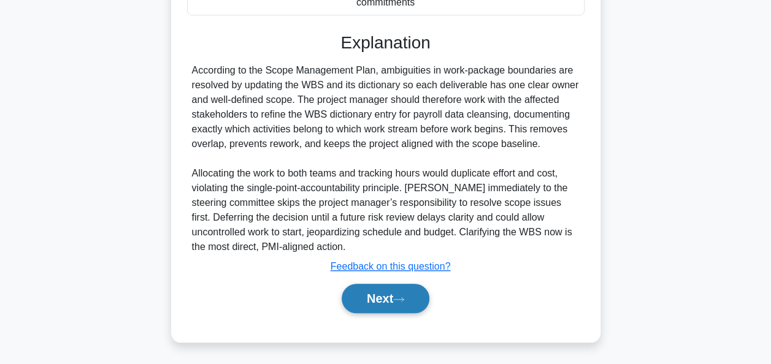
click at [390, 303] on button "Next" at bounding box center [386, 298] width 88 height 29
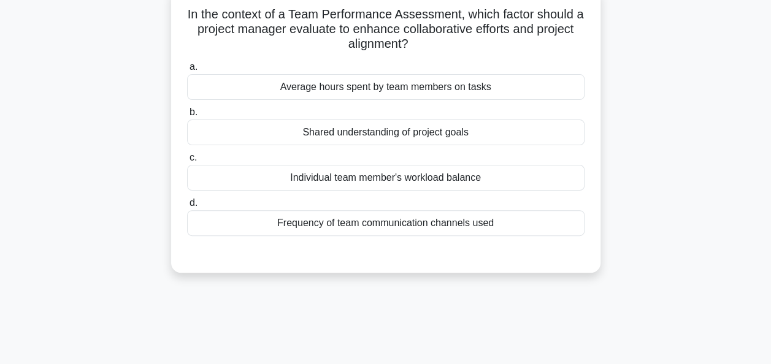
scroll to position [86, 0]
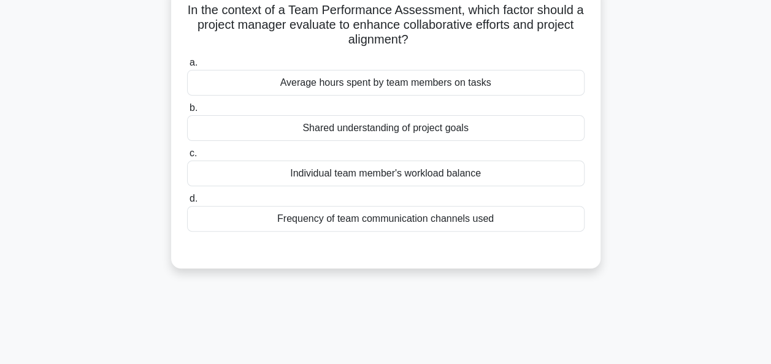
click at [399, 128] on div "Shared understanding of project goals" at bounding box center [385, 128] width 397 height 26
click at [187, 112] on input "b. Shared understanding of project goals" at bounding box center [187, 108] width 0 height 8
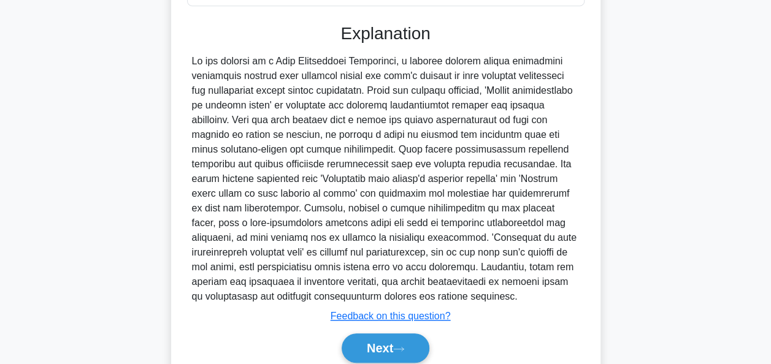
scroll to position [361, 0]
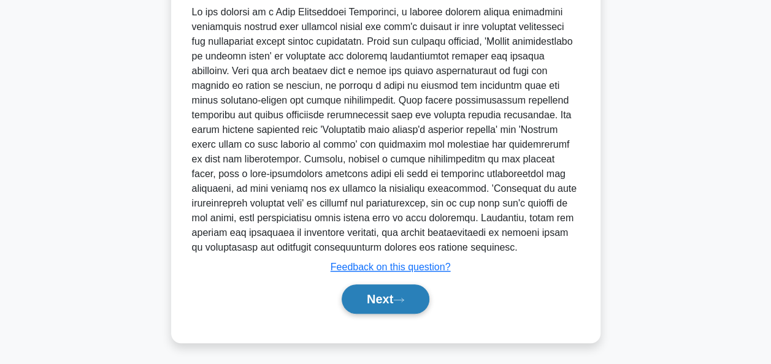
click at [390, 305] on button "Next" at bounding box center [386, 299] width 88 height 29
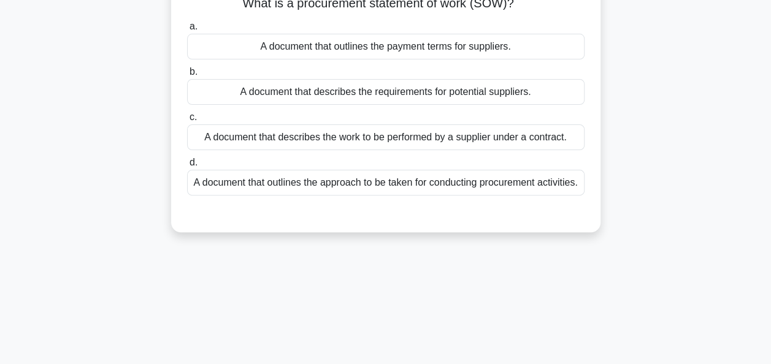
scroll to position [71, 0]
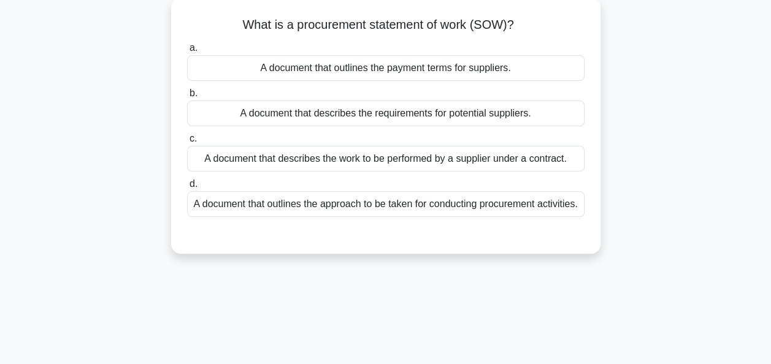
click at [438, 121] on div "A document that describes the requirements for potential suppliers." at bounding box center [385, 114] width 397 height 26
click at [187, 98] on input "b. A document that describes the requirements for potential suppliers." at bounding box center [187, 94] width 0 height 8
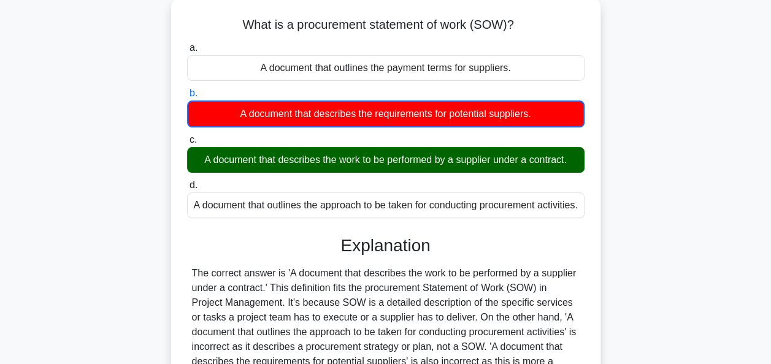
scroll to position [298, 0]
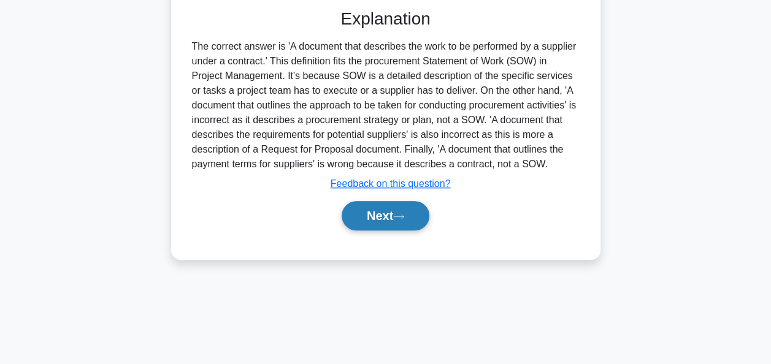
click at [377, 231] on button "Next" at bounding box center [386, 215] width 88 height 29
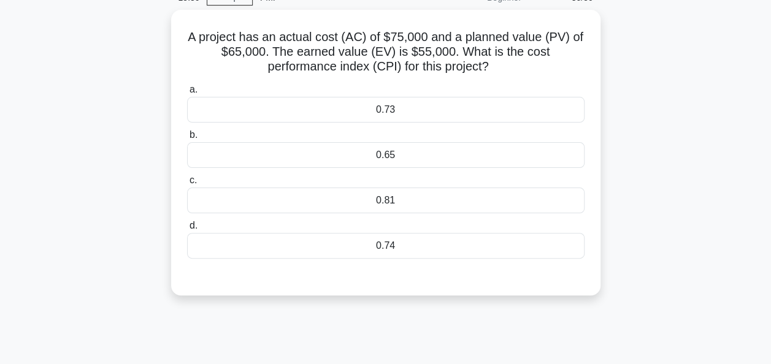
scroll to position [63, 0]
click at [509, 320] on div "14:13 Stop PMP Beginner 30/50 A project has an actual cost (AC) of $75,000 and …" at bounding box center [385, 287] width 699 height 613
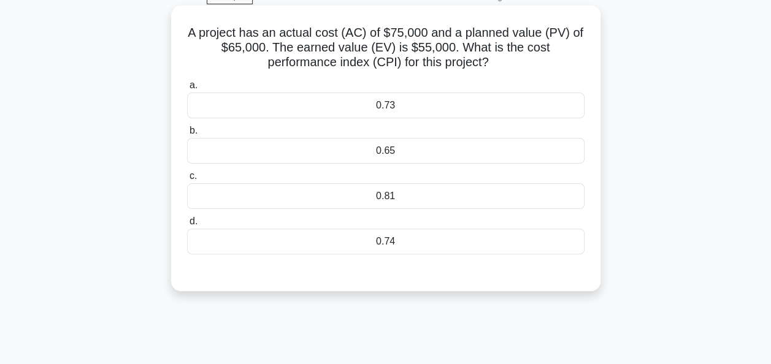
click at [435, 118] on div "0.73" at bounding box center [385, 106] width 397 height 26
click at [187, 90] on input "a. 0.73" at bounding box center [187, 86] width 0 height 8
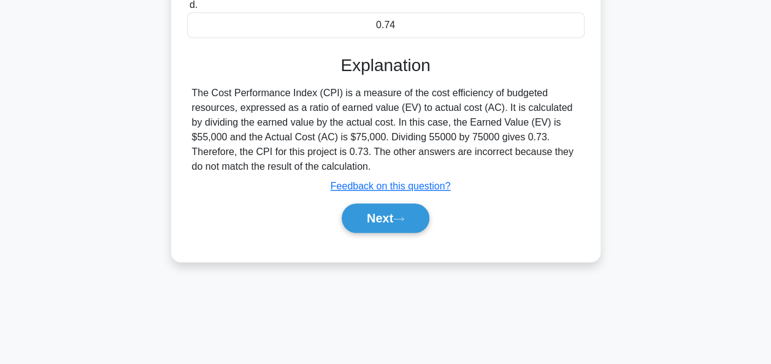
scroll to position [280, 0]
click at [389, 218] on button "Next" at bounding box center [386, 217] width 88 height 29
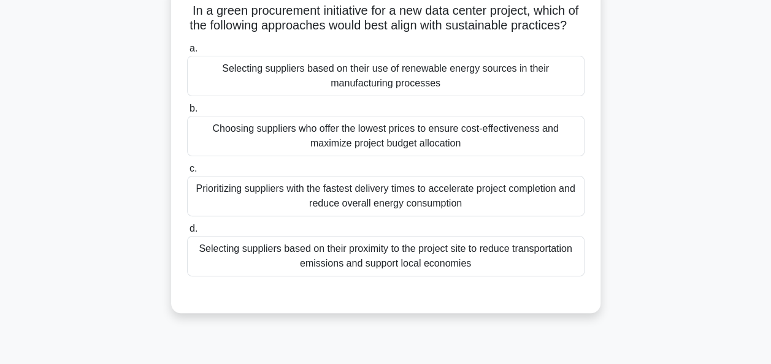
scroll to position [84, 0]
click at [400, 84] on div "Selecting suppliers based on their use of renewable energy sources in their man…" at bounding box center [385, 77] width 397 height 40
click at [187, 54] on input "a. Selecting suppliers based on their use of renewable energy sources in their …" at bounding box center [187, 50] width 0 height 8
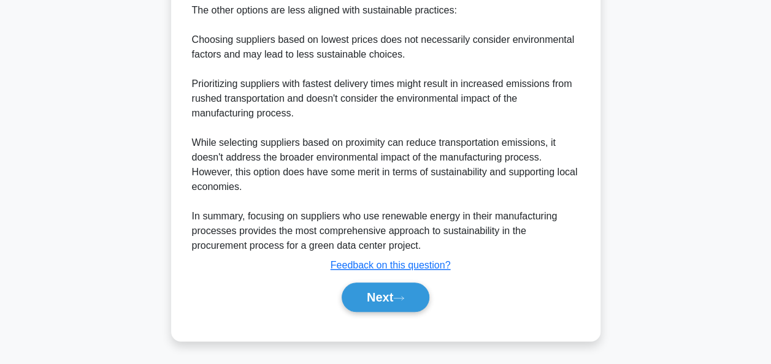
scroll to position [567, 0]
click at [378, 302] on button "Next" at bounding box center [386, 297] width 88 height 29
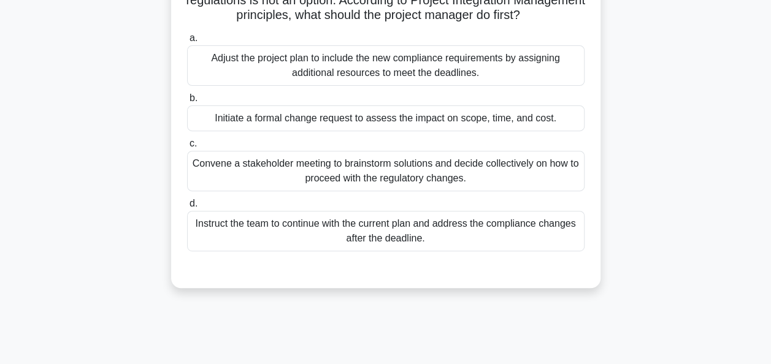
scroll to position [170, 0]
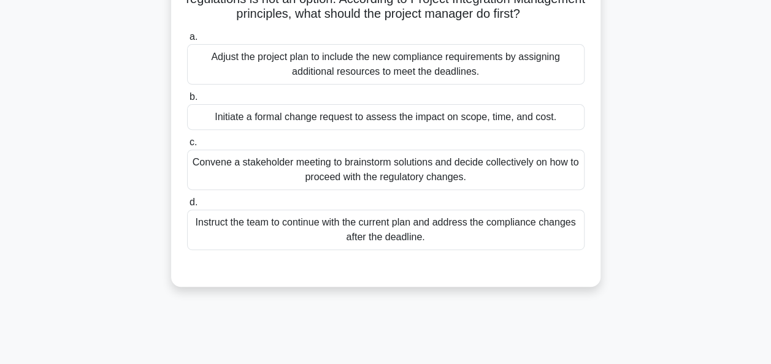
click at [370, 130] on div "Initiate a formal change request to assess the impact on scope, time, and cost." at bounding box center [385, 117] width 397 height 26
click at [187, 101] on input "b. Initiate a formal change request to assess the impact on scope, time, and co…" at bounding box center [187, 97] width 0 height 8
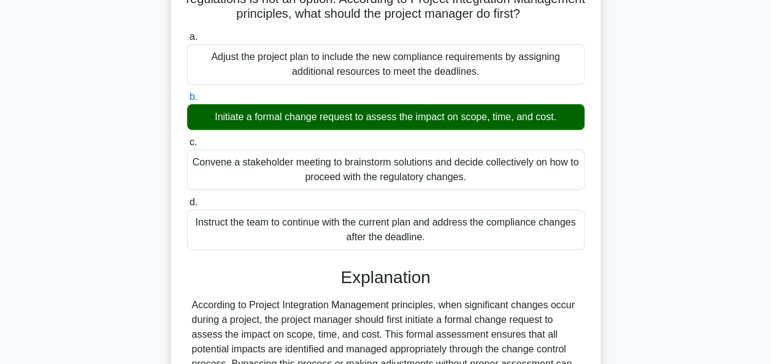
scroll to position [346, 0]
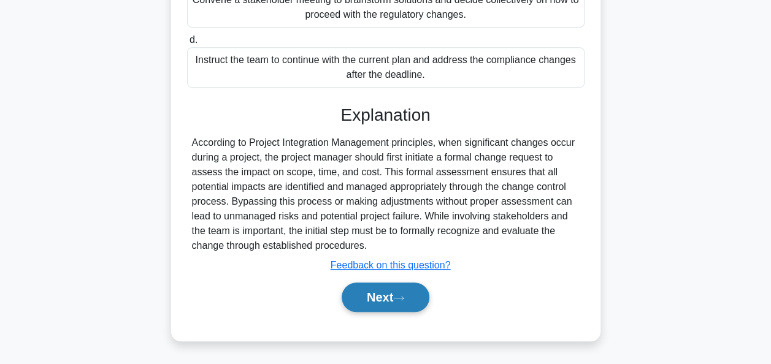
click at [369, 291] on button "Next" at bounding box center [386, 297] width 88 height 29
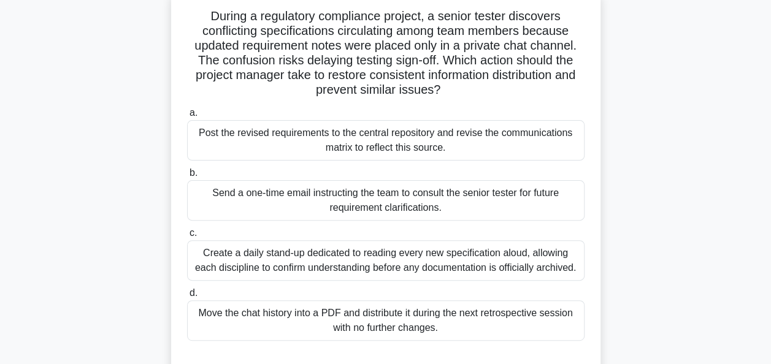
scroll to position [81, 0]
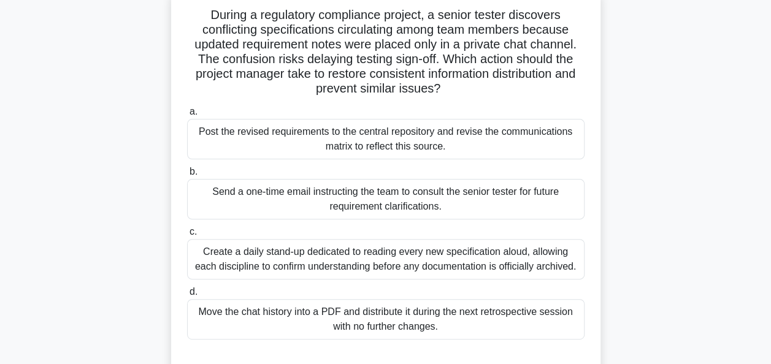
click at [395, 144] on div "Post the revised requirements to the central repository and revise the communic…" at bounding box center [385, 139] width 397 height 40
click at [187, 116] on input "a. Post the revised requirements to the central repository and revise the commu…" at bounding box center [187, 112] width 0 height 8
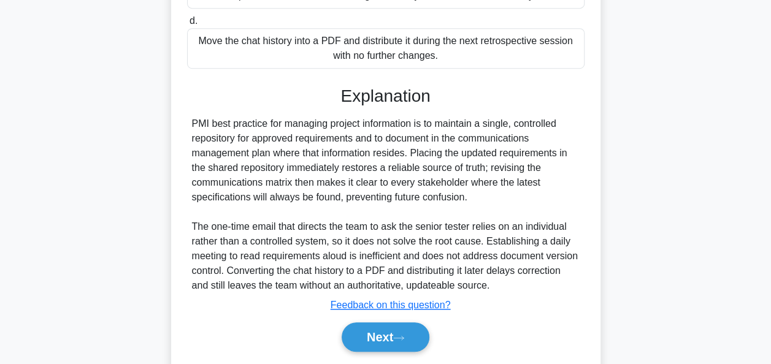
scroll to position [390, 0]
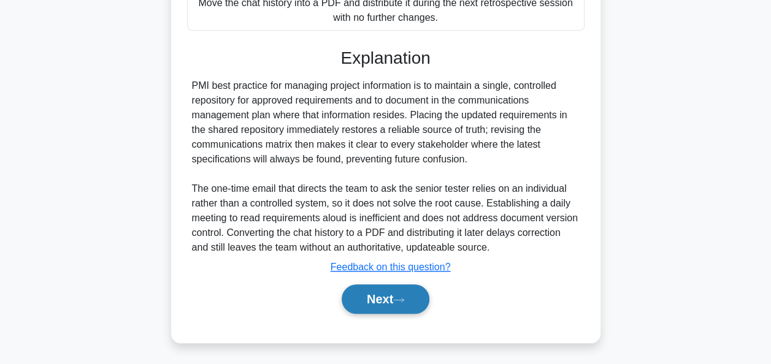
click at [372, 287] on button "Next" at bounding box center [386, 299] width 88 height 29
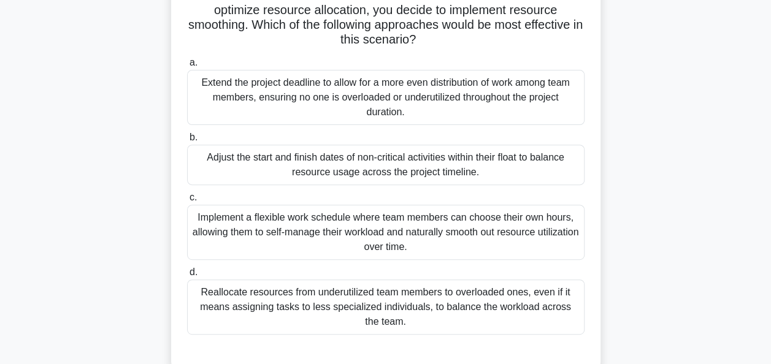
scroll to position [162, 0]
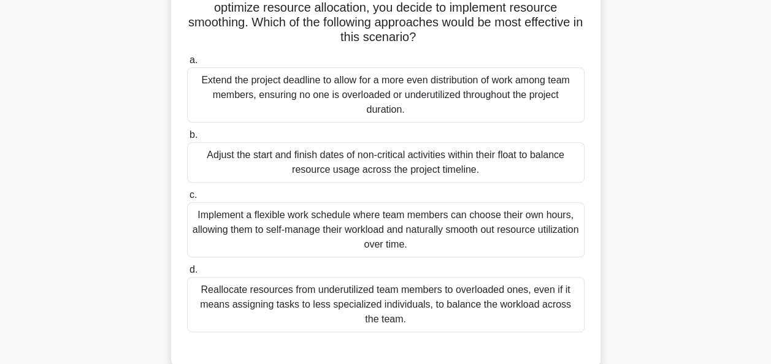
click at [373, 170] on div "Adjust the start and finish dates of non-critical activities within their float…" at bounding box center [385, 162] width 397 height 40
click at [187, 139] on input "b. Adjust the start and finish dates of non-critical activities within their fl…" at bounding box center [187, 135] width 0 height 8
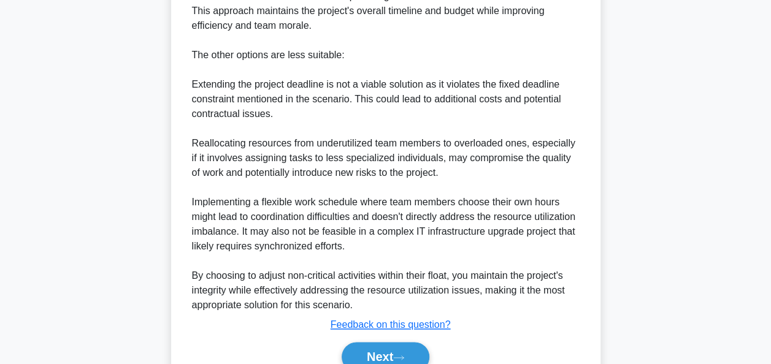
scroll to position [714, 0]
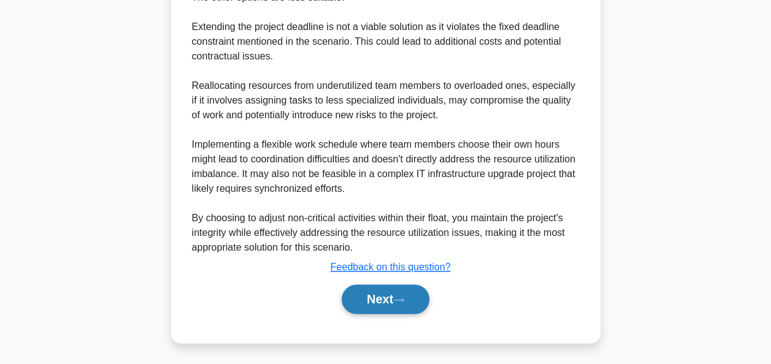
click at [385, 304] on button "Next" at bounding box center [386, 299] width 88 height 29
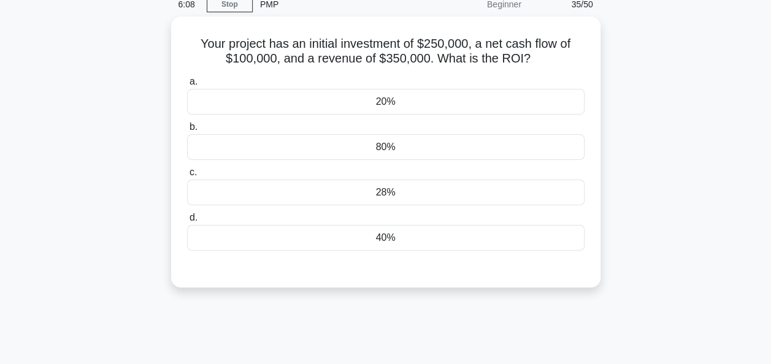
scroll to position [58, 0]
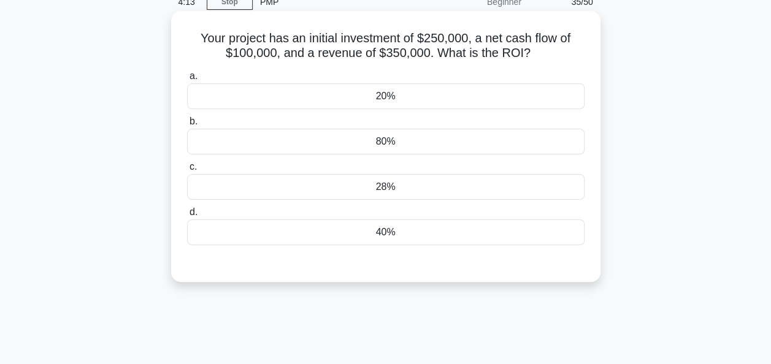
click at [508, 93] on div "20%" at bounding box center [385, 96] width 397 height 26
click at [187, 80] on input "a. 20%" at bounding box center [187, 76] width 0 height 8
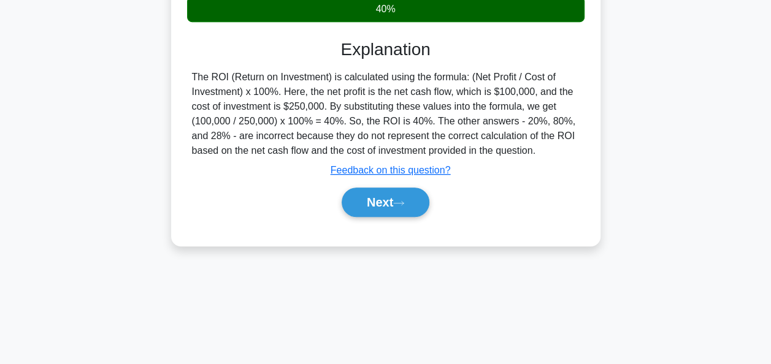
scroll to position [283, 0]
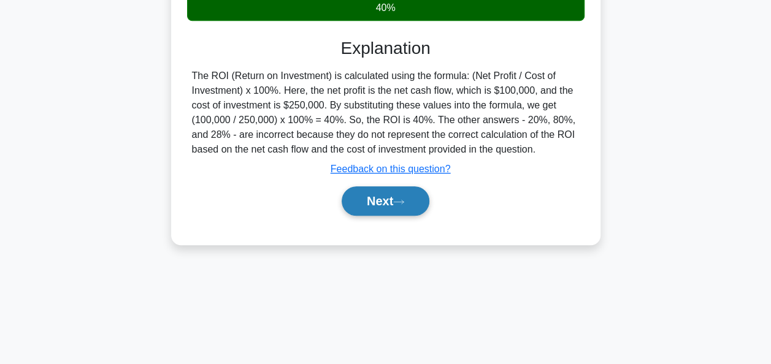
click at [385, 206] on button "Next" at bounding box center [386, 200] width 88 height 29
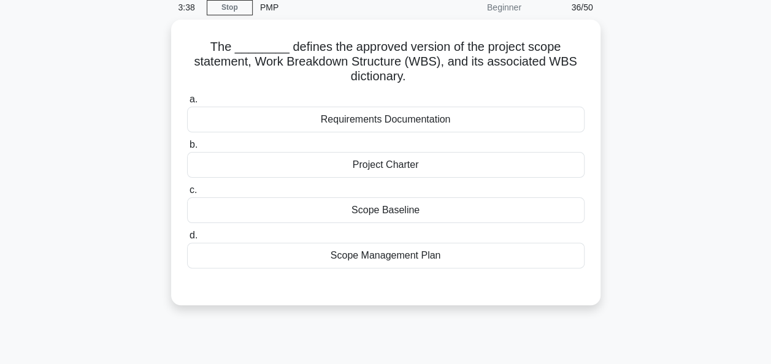
scroll to position [55, 0]
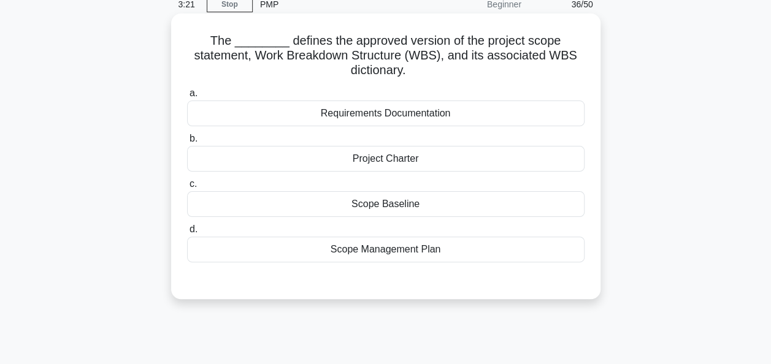
click at [408, 166] on div "Project Charter" at bounding box center [385, 159] width 397 height 26
click at [187, 143] on input "b. Project Charter" at bounding box center [187, 139] width 0 height 8
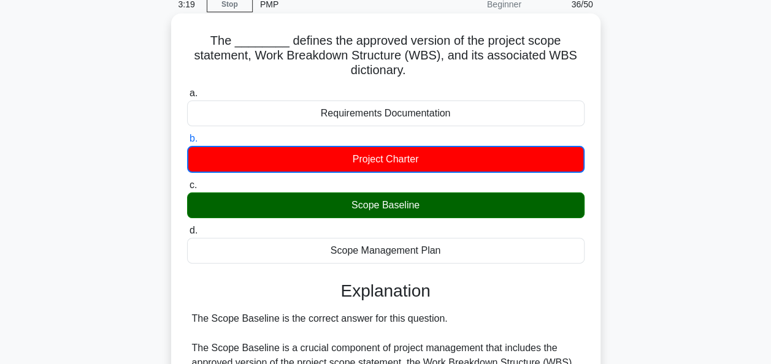
click at [395, 215] on div "Scope Baseline" at bounding box center [385, 206] width 397 height 26
click at [187, 190] on input "c. Scope Baseline" at bounding box center [187, 186] width 0 height 8
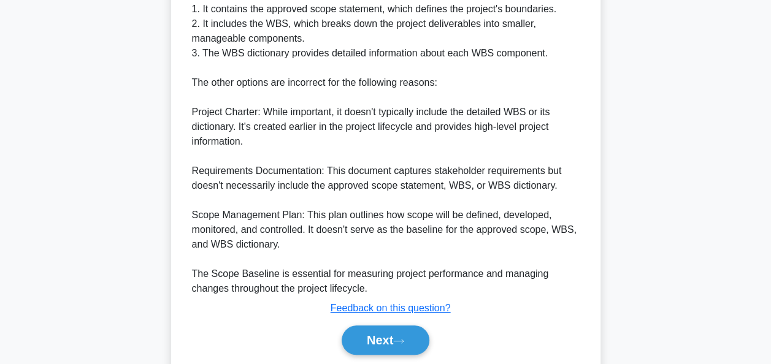
scroll to position [537, 0]
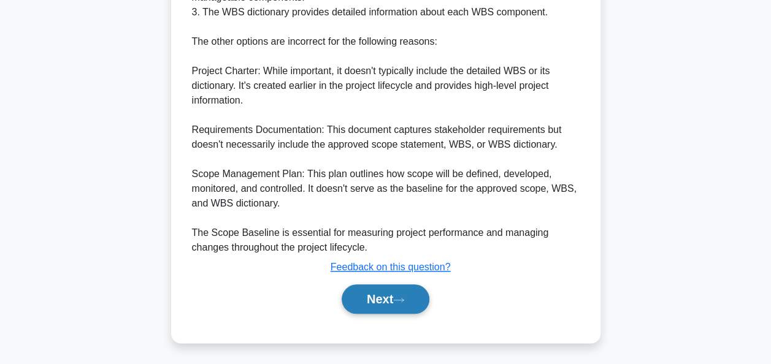
click at [384, 303] on button "Next" at bounding box center [386, 299] width 88 height 29
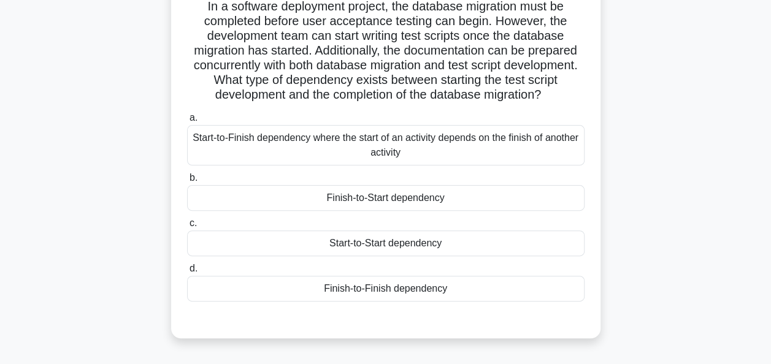
scroll to position [90, 0]
click at [366, 253] on div "Start-to-Start dependency" at bounding box center [385, 244] width 397 height 26
click at [187, 228] on input "c. Start-to-Start dependency" at bounding box center [187, 224] width 0 height 8
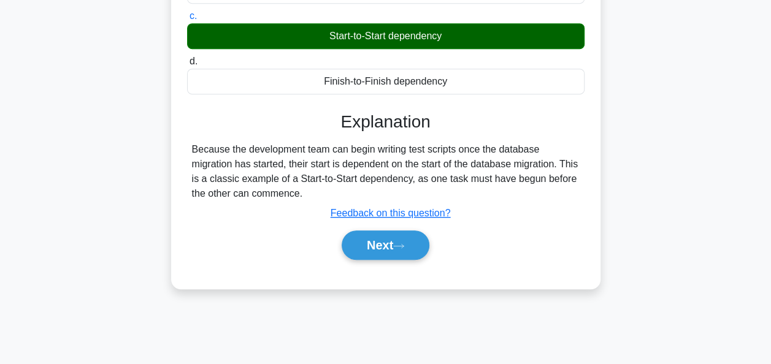
scroll to position [298, 0]
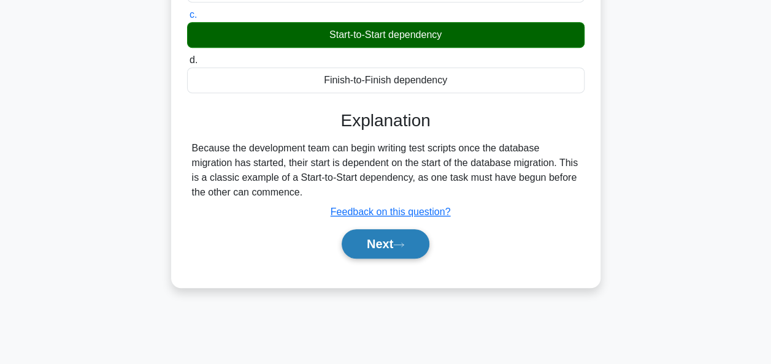
click at [380, 253] on button "Next" at bounding box center [386, 243] width 88 height 29
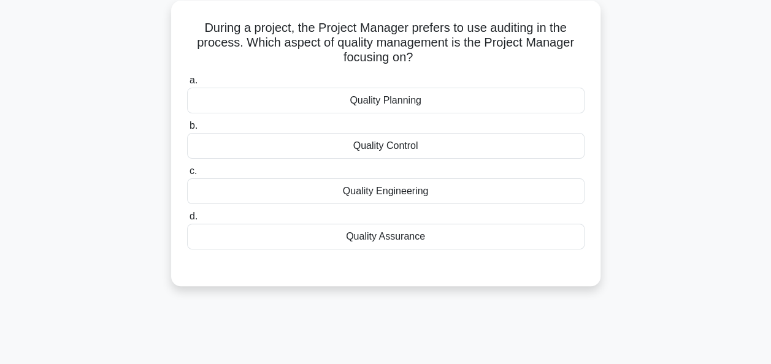
scroll to position [86, 0]
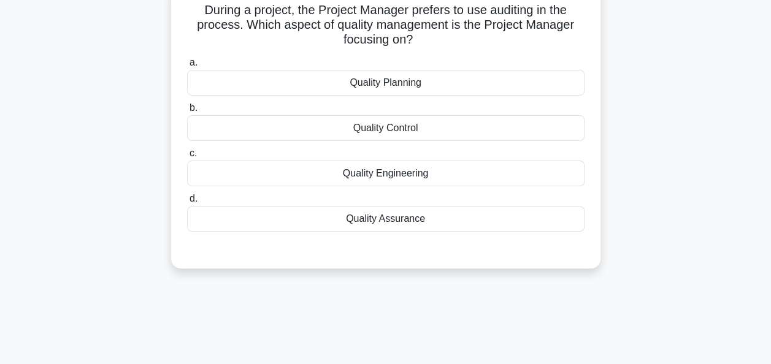
click at [383, 131] on div "Quality Control" at bounding box center [385, 128] width 397 height 26
click at [187, 112] on input "b. Quality Control" at bounding box center [187, 108] width 0 height 8
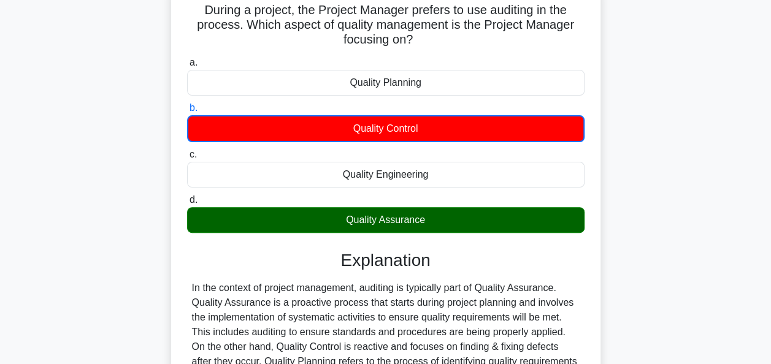
scroll to position [298, 0]
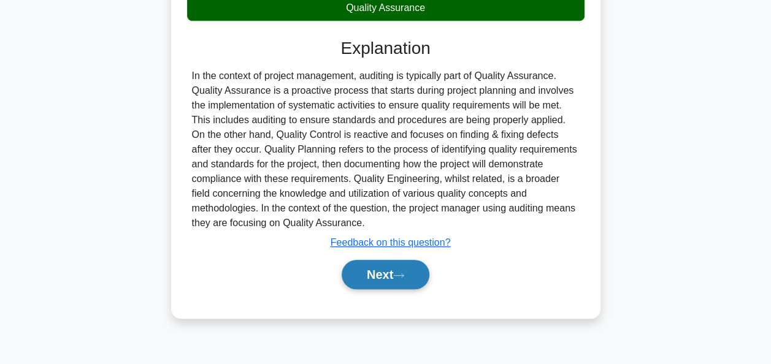
click at [379, 267] on button "Next" at bounding box center [386, 274] width 88 height 29
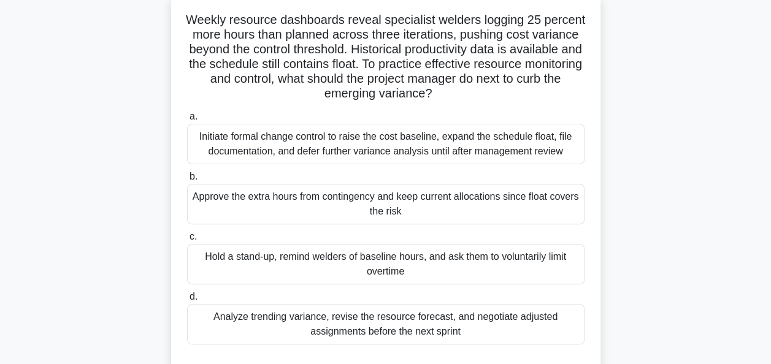
scroll to position [79, 0]
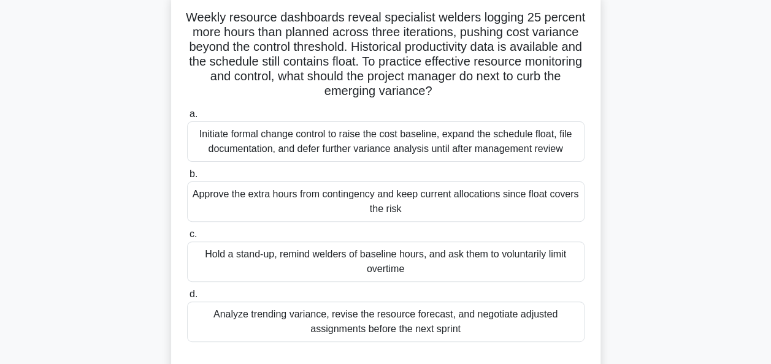
click at [374, 320] on div "Analyze trending variance, revise the resource forecast, and negotiate adjusted…" at bounding box center [385, 322] width 397 height 40
click at [187, 299] on input "d. Analyze trending variance, revise the resource forecast, and negotiate adjus…" at bounding box center [187, 295] width 0 height 8
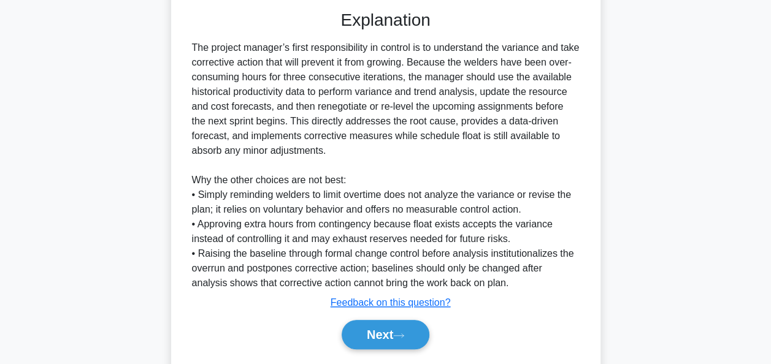
scroll to position [464, 0]
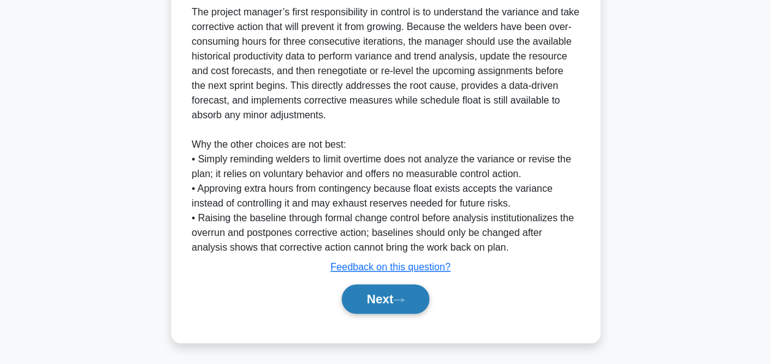
click at [386, 297] on button "Next" at bounding box center [386, 299] width 88 height 29
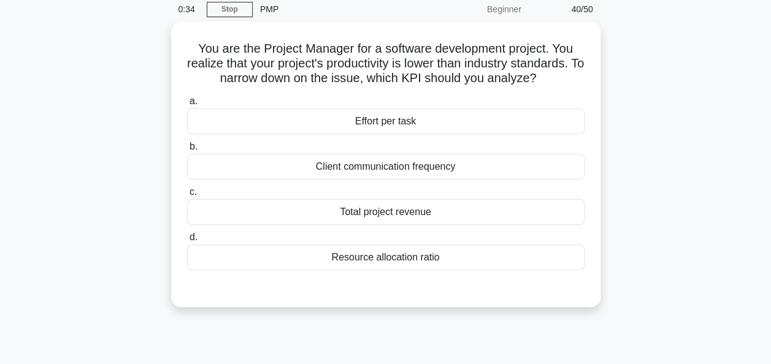
scroll to position [51, 0]
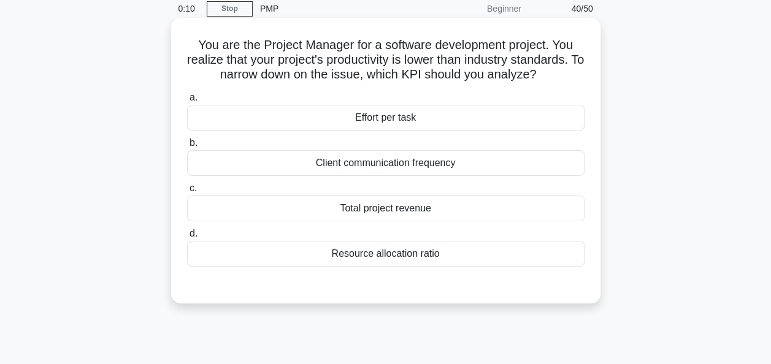
click at [418, 212] on div "Total project revenue" at bounding box center [385, 209] width 397 height 26
click at [187, 193] on input "c. Total project revenue" at bounding box center [187, 189] width 0 height 8
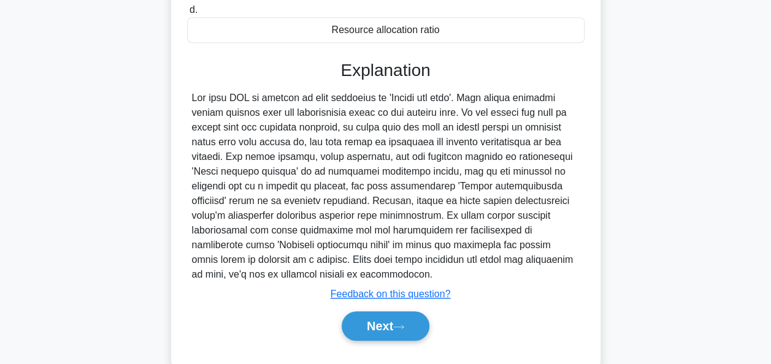
scroll to position [298, 0]
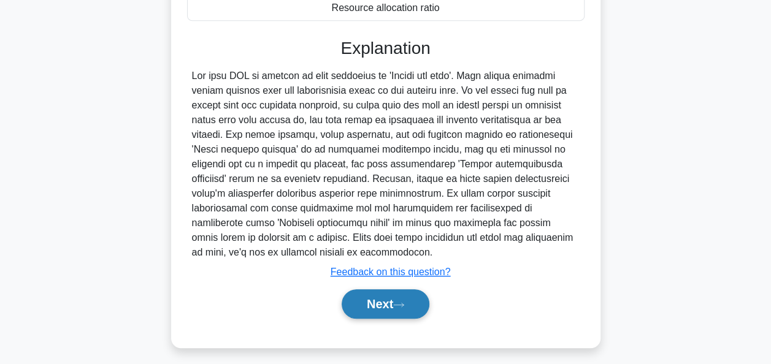
click at [385, 289] on button "Next" at bounding box center [386, 303] width 88 height 29
click at [380, 289] on button "Next" at bounding box center [386, 303] width 88 height 29
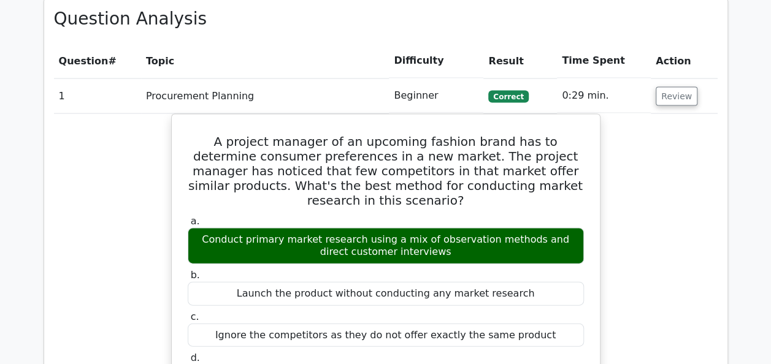
scroll to position [1209, 0]
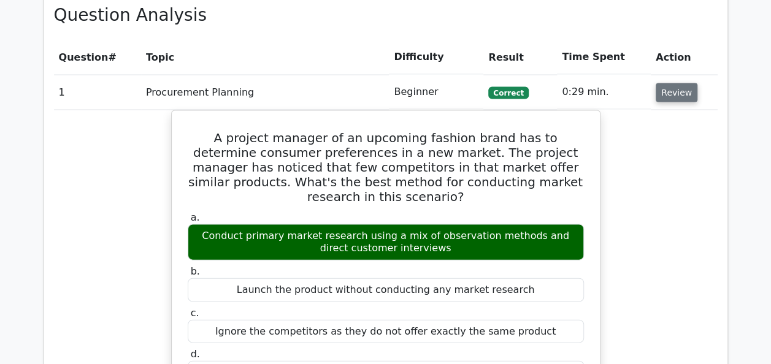
click at [675, 90] on button "Review" at bounding box center [677, 92] width 42 height 19
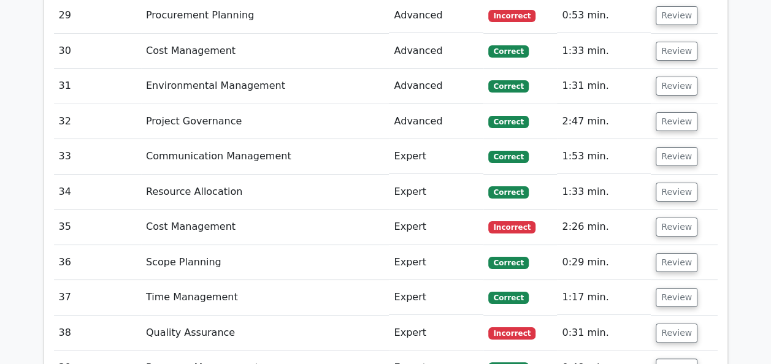
scroll to position [2274, 0]
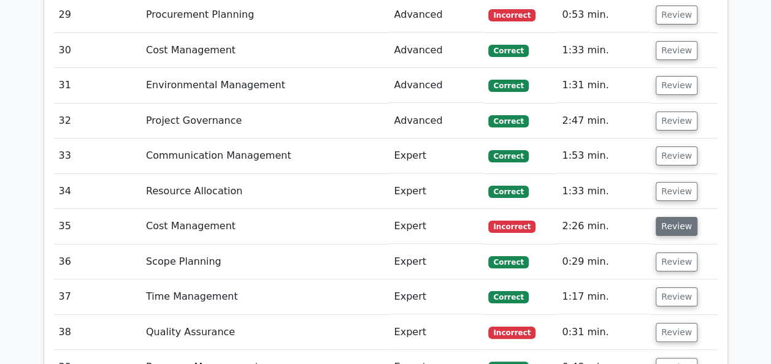
click at [671, 220] on button "Review" at bounding box center [677, 226] width 42 height 19
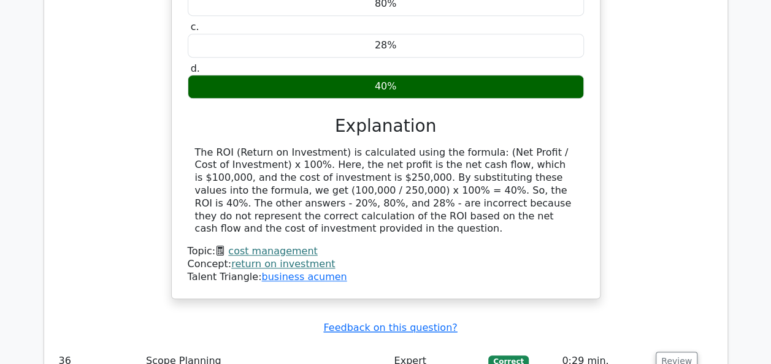
scroll to position [2637, 0]
